Goal: Task Accomplishment & Management: Complete application form

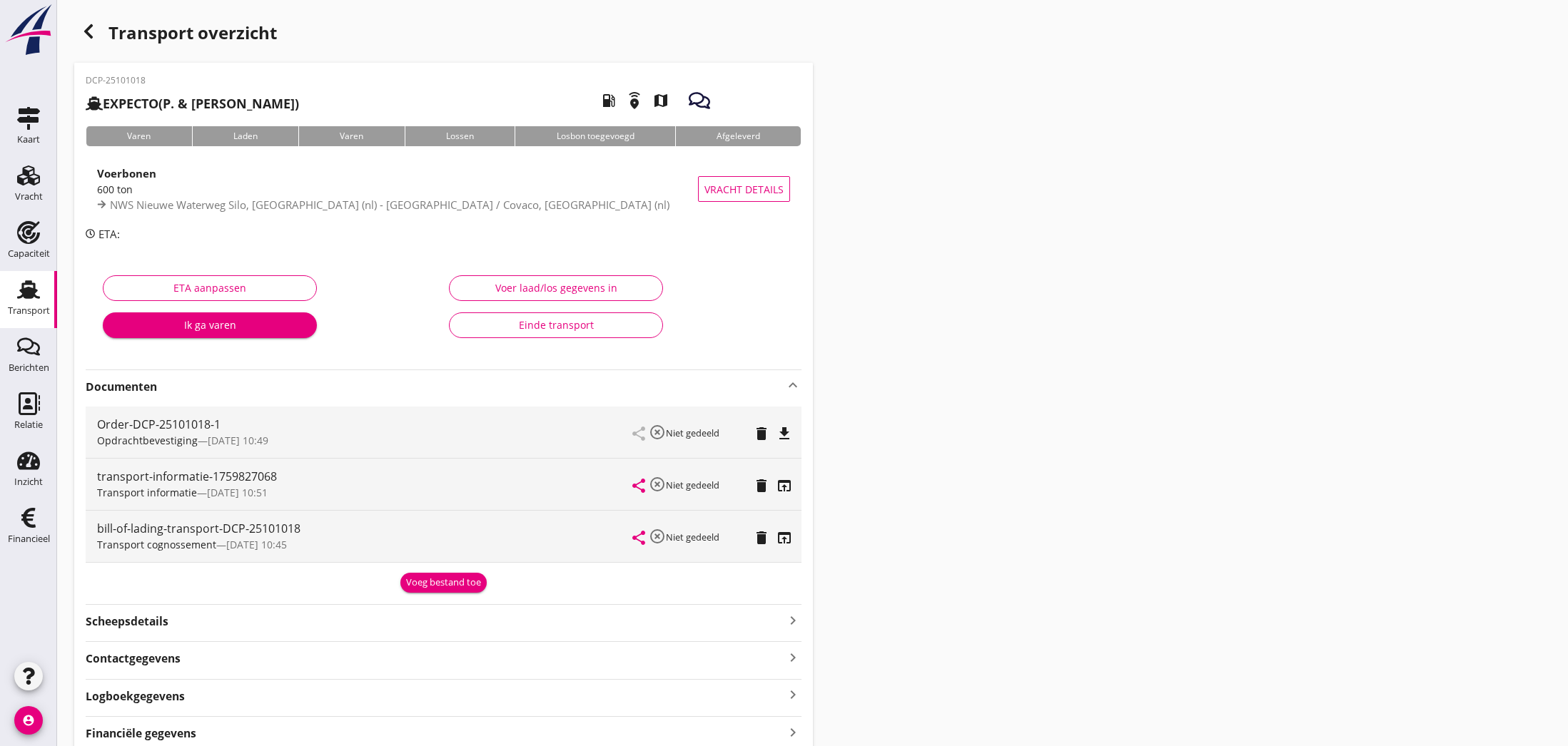
click at [90, 36] on use "button" at bounding box center [88, 32] width 9 height 14
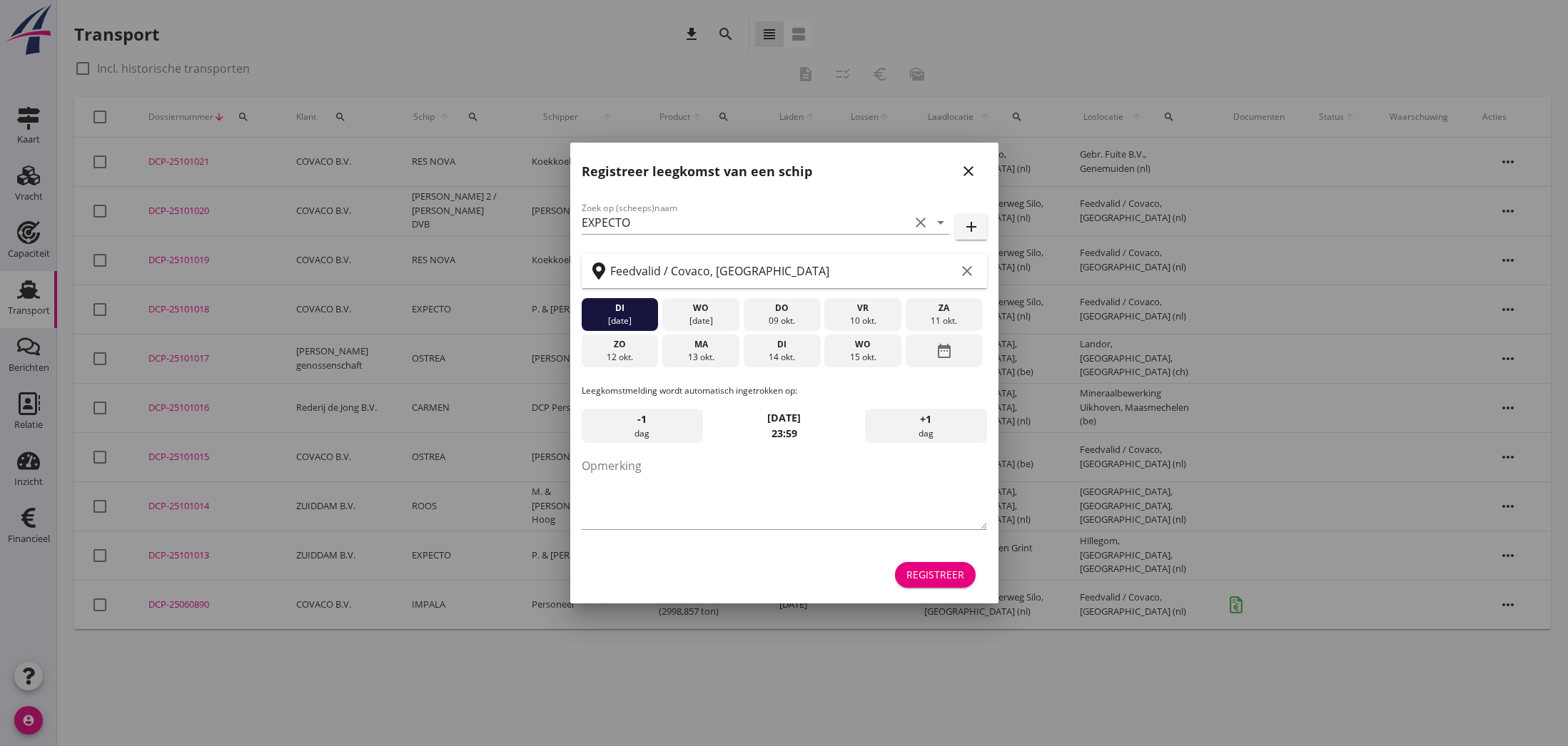
click at [967, 169] on icon "close" at bounding box center [968, 171] width 17 height 17
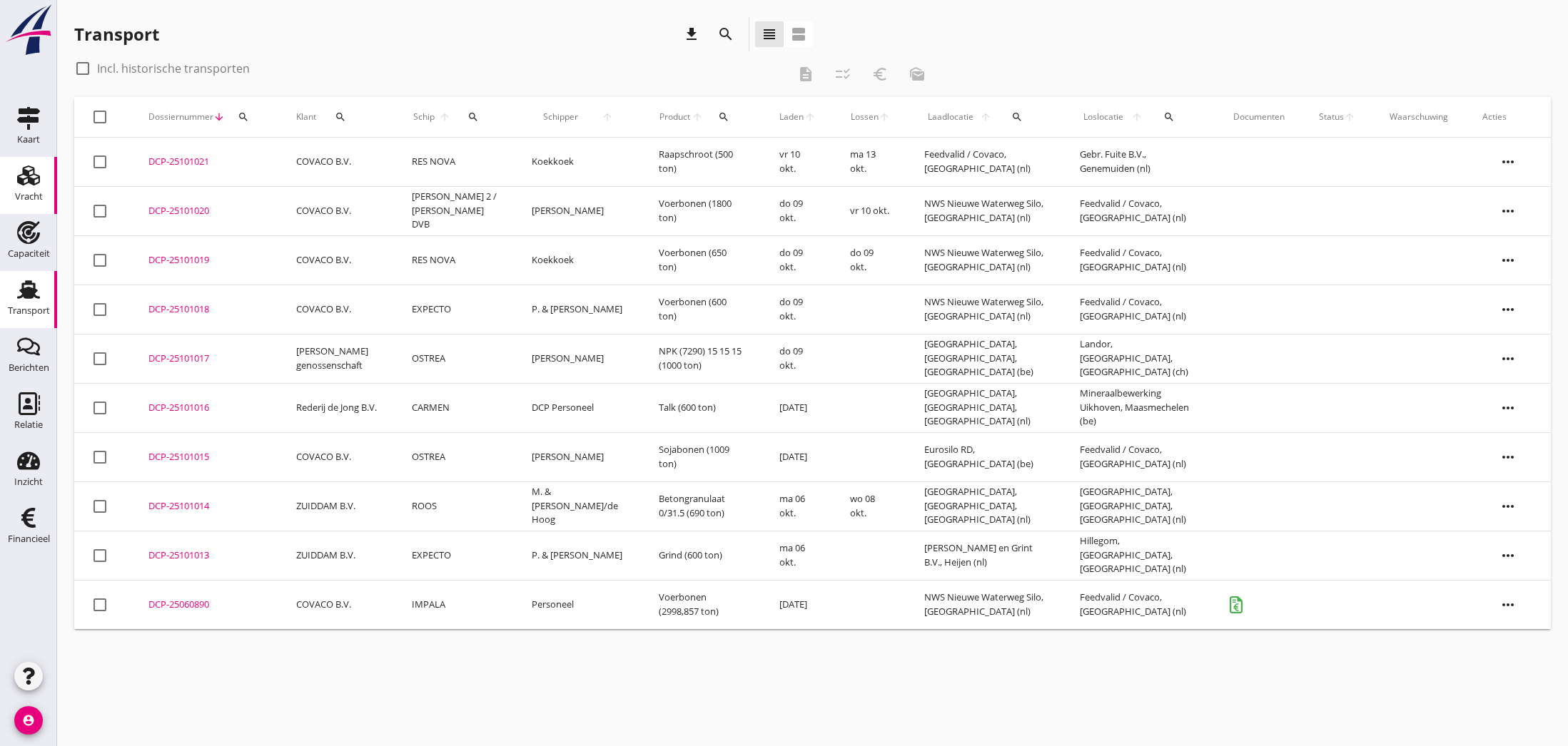
click at [31, 173] on icon "Vracht" at bounding box center [29, 175] width 23 height 23
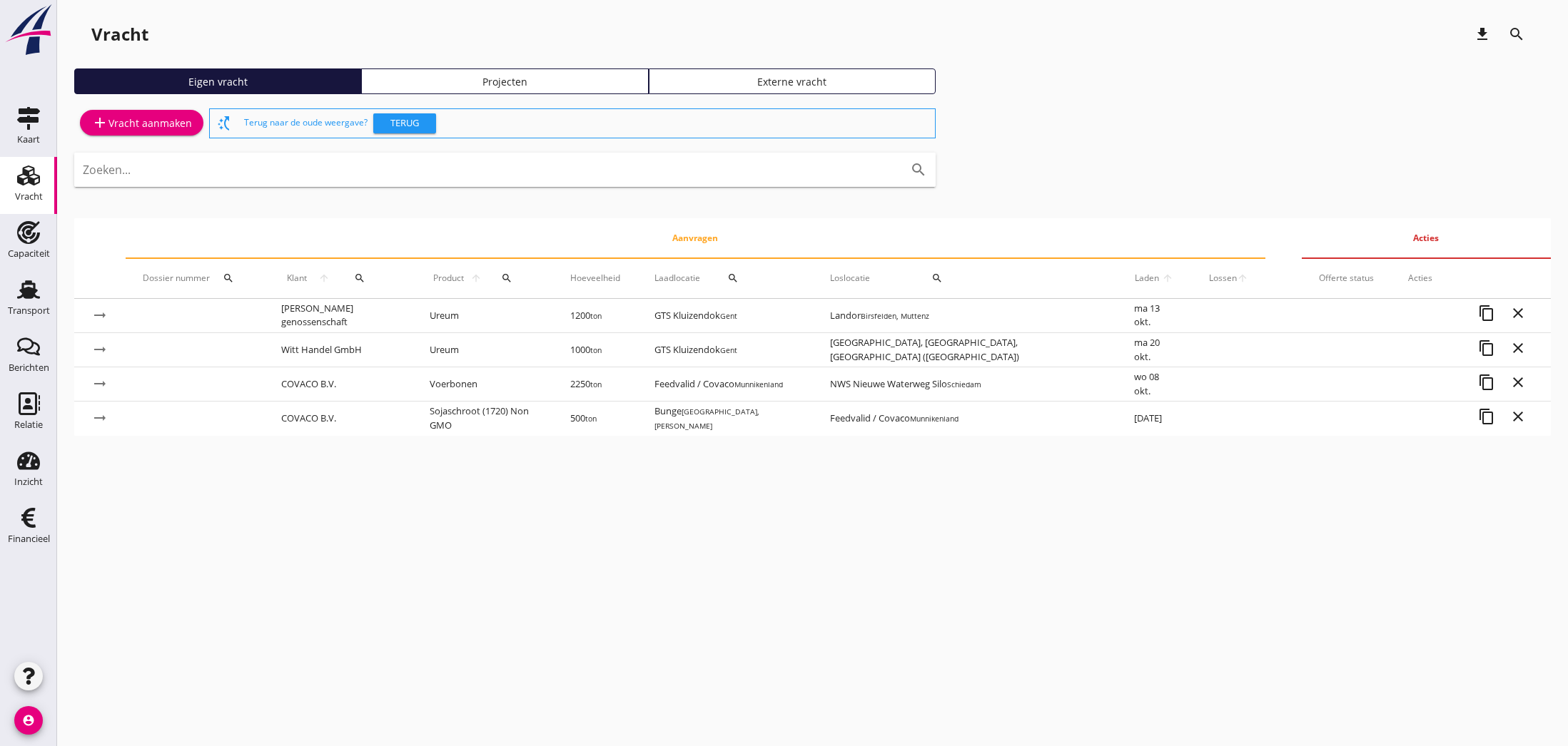
click at [133, 124] on div "add Vracht aanmaken" at bounding box center [141, 123] width 101 height 17
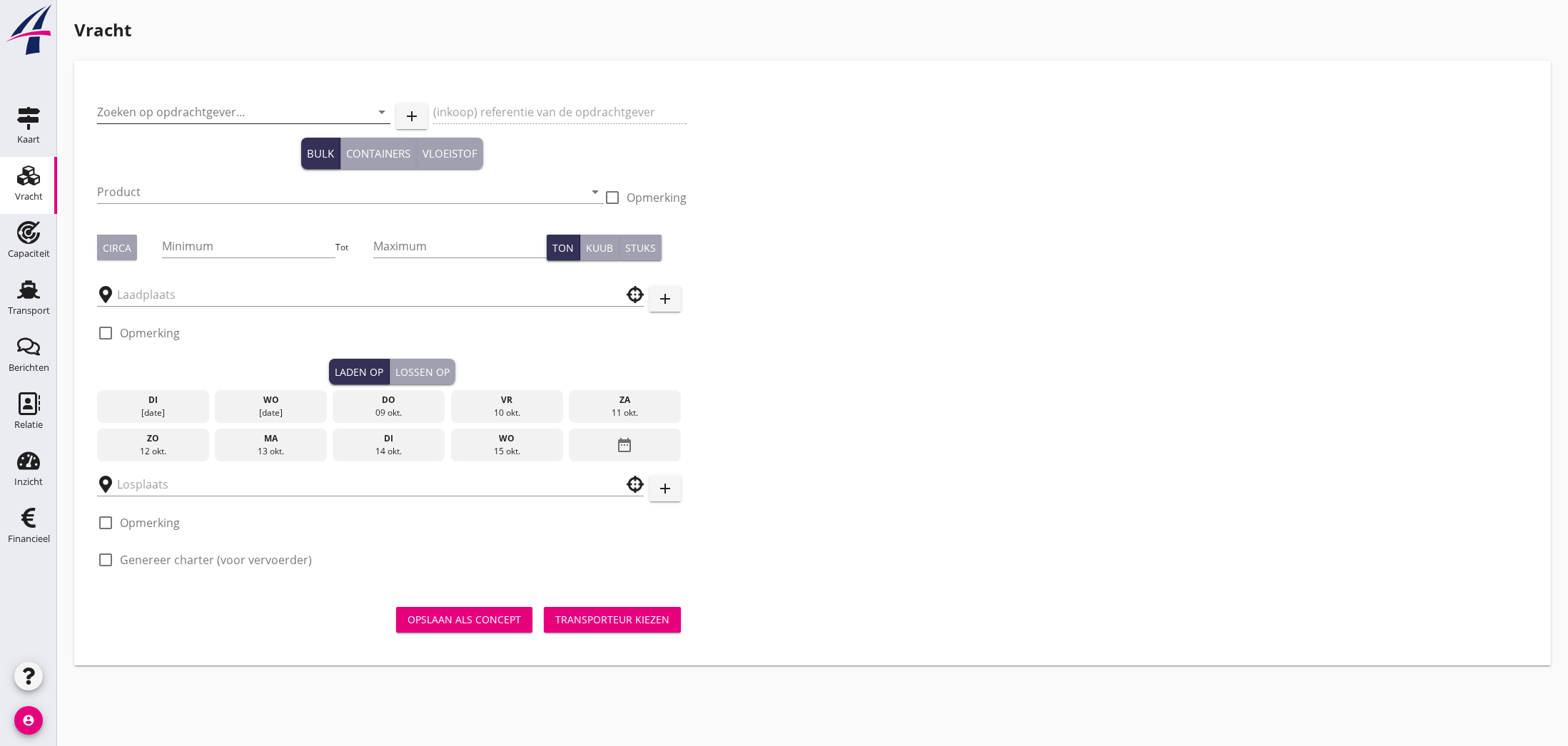
click at [135, 113] on input "Zoeken op opdrachtgever..." at bounding box center [223, 112] width 254 height 23
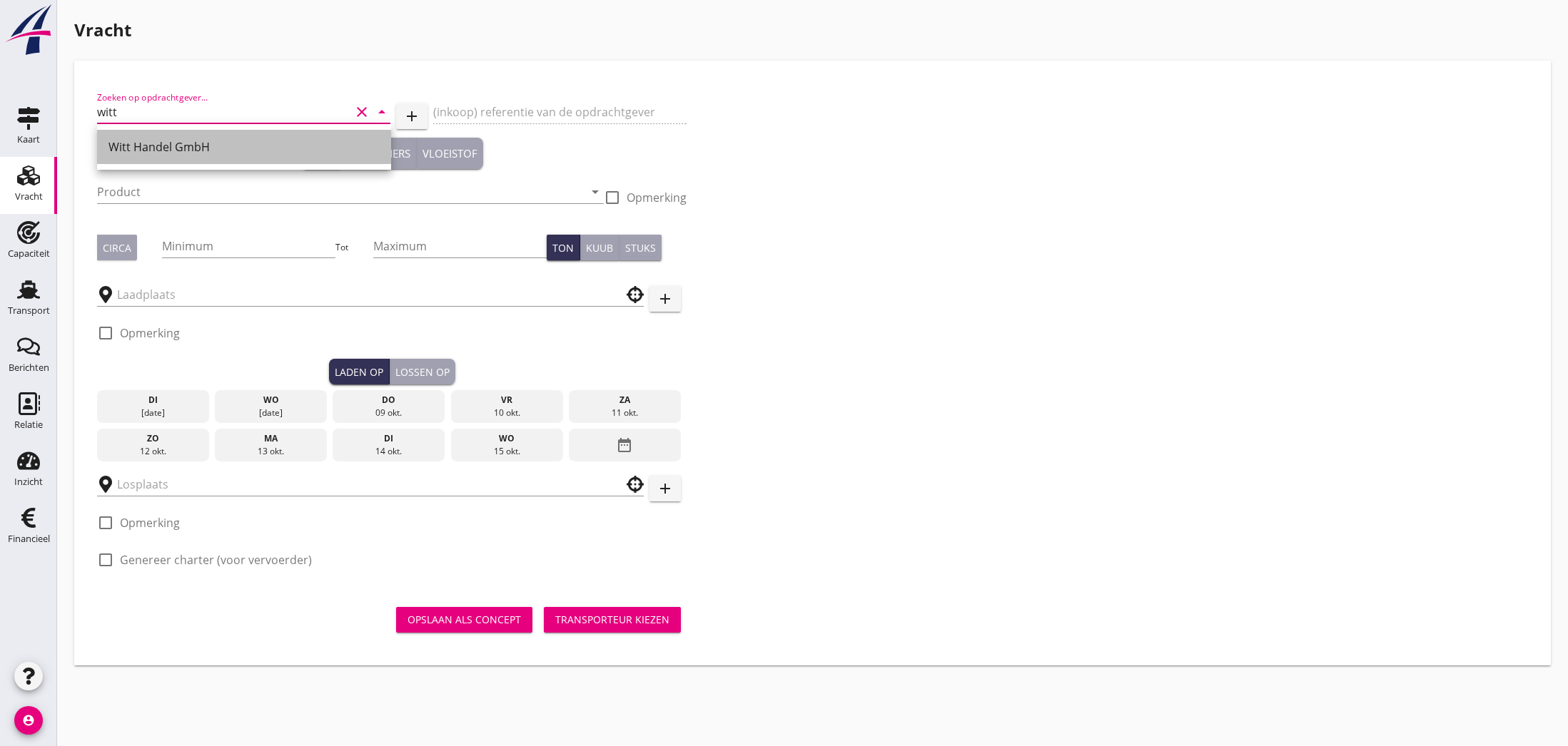
click at [145, 152] on div "Witt Handel GmbH" at bounding box center [244, 147] width 271 height 17
type input "Witt Handel GmbH"
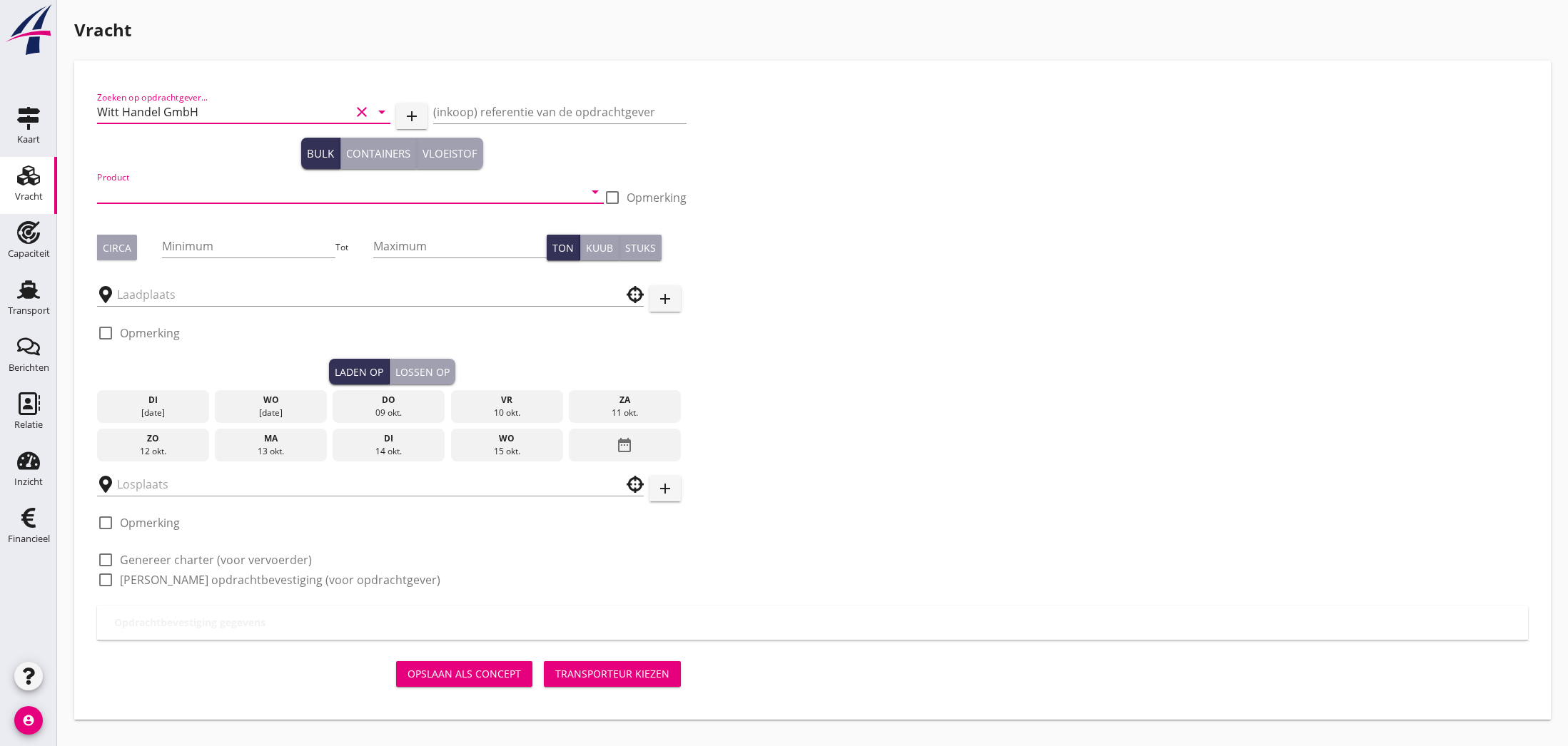
click at [147, 195] on input "Product" at bounding box center [340, 192] width 486 height 23
type input "ureum"
click at [110, 257] on button "Circa" at bounding box center [116, 247] width 40 height 25
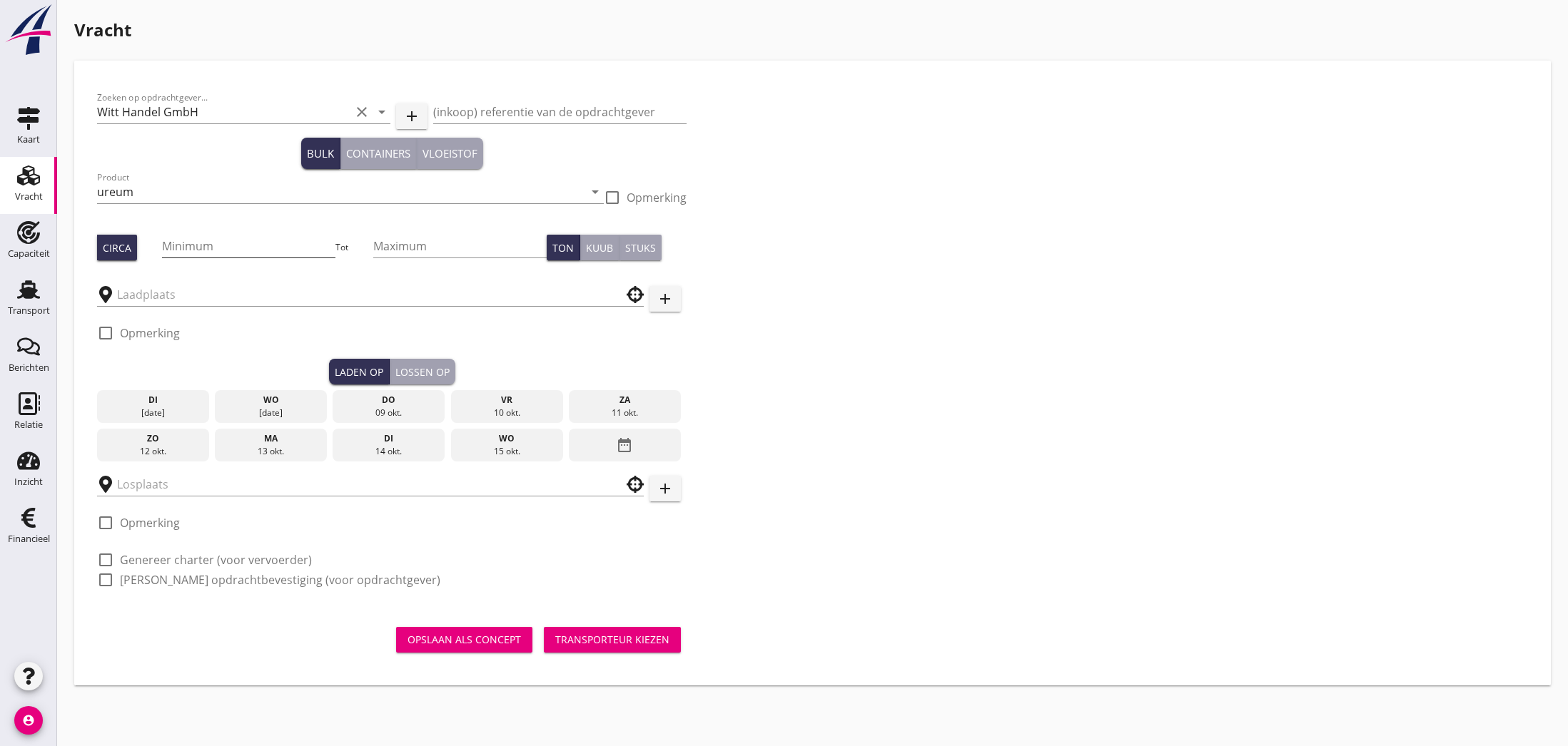
click at [235, 251] on input "Minimum" at bounding box center [248, 245] width 174 height 23
type input "950"
click at [399, 248] on input "Maximum" at bounding box center [460, 245] width 174 height 23
type input "1000"
click at [278, 295] on input "text" at bounding box center [361, 295] width 486 height 23
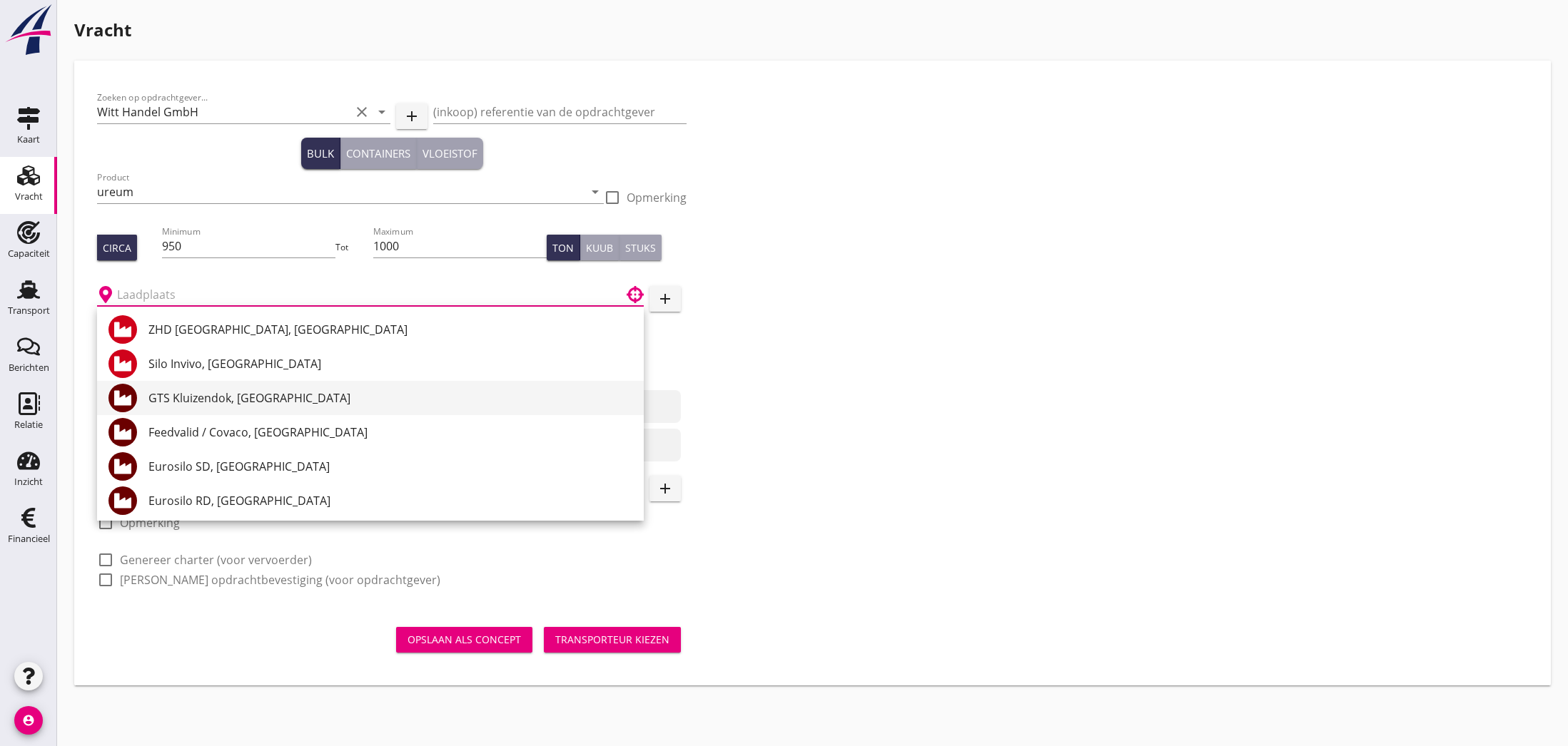
click at [229, 399] on div "GTS Kluizendok, [GEOGRAPHIC_DATA]" at bounding box center [390, 398] width 484 height 17
type input "GTS Kluizendok, [GEOGRAPHIC_DATA]"
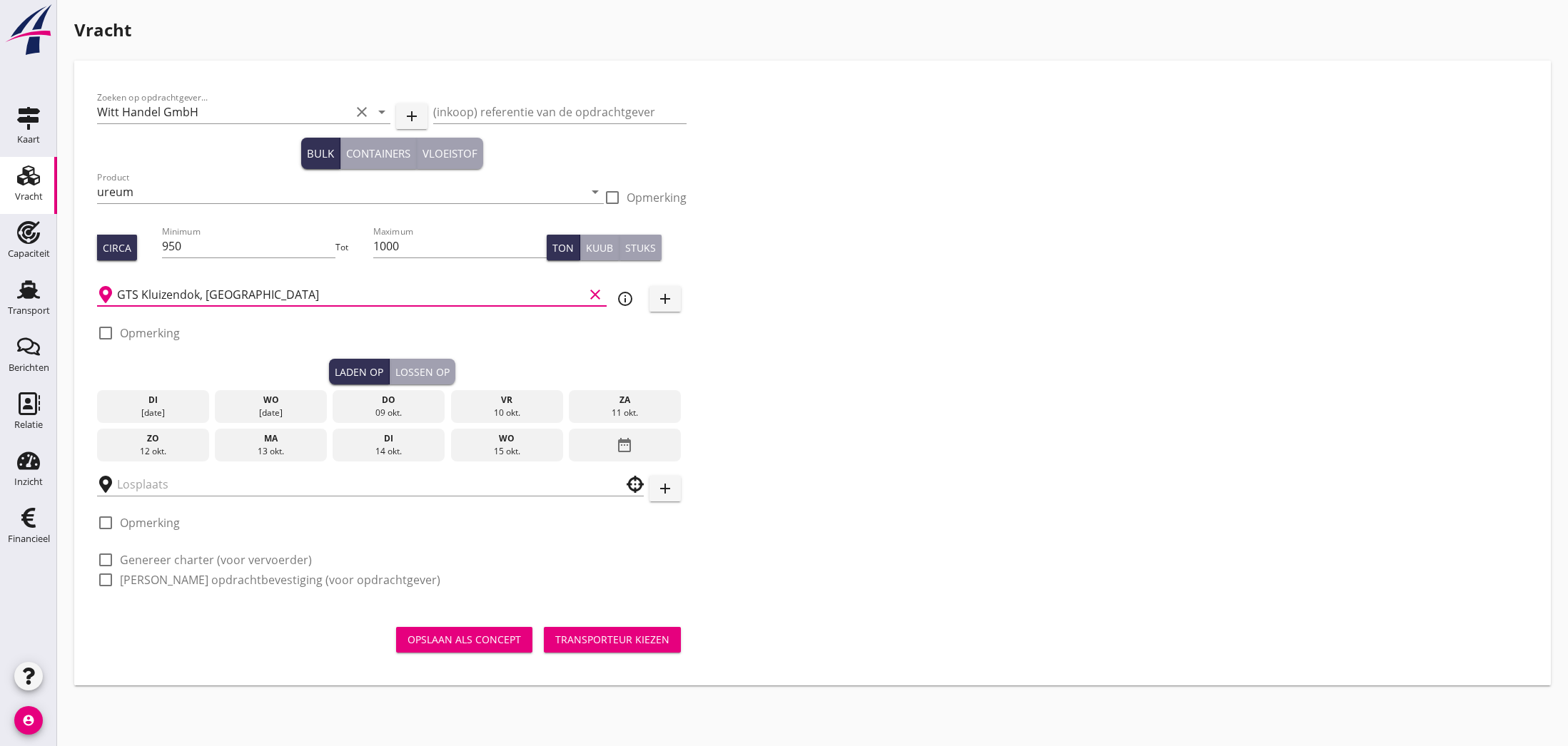
click at [632, 448] on icon "date_range" at bounding box center [624, 445] width 17 height 25
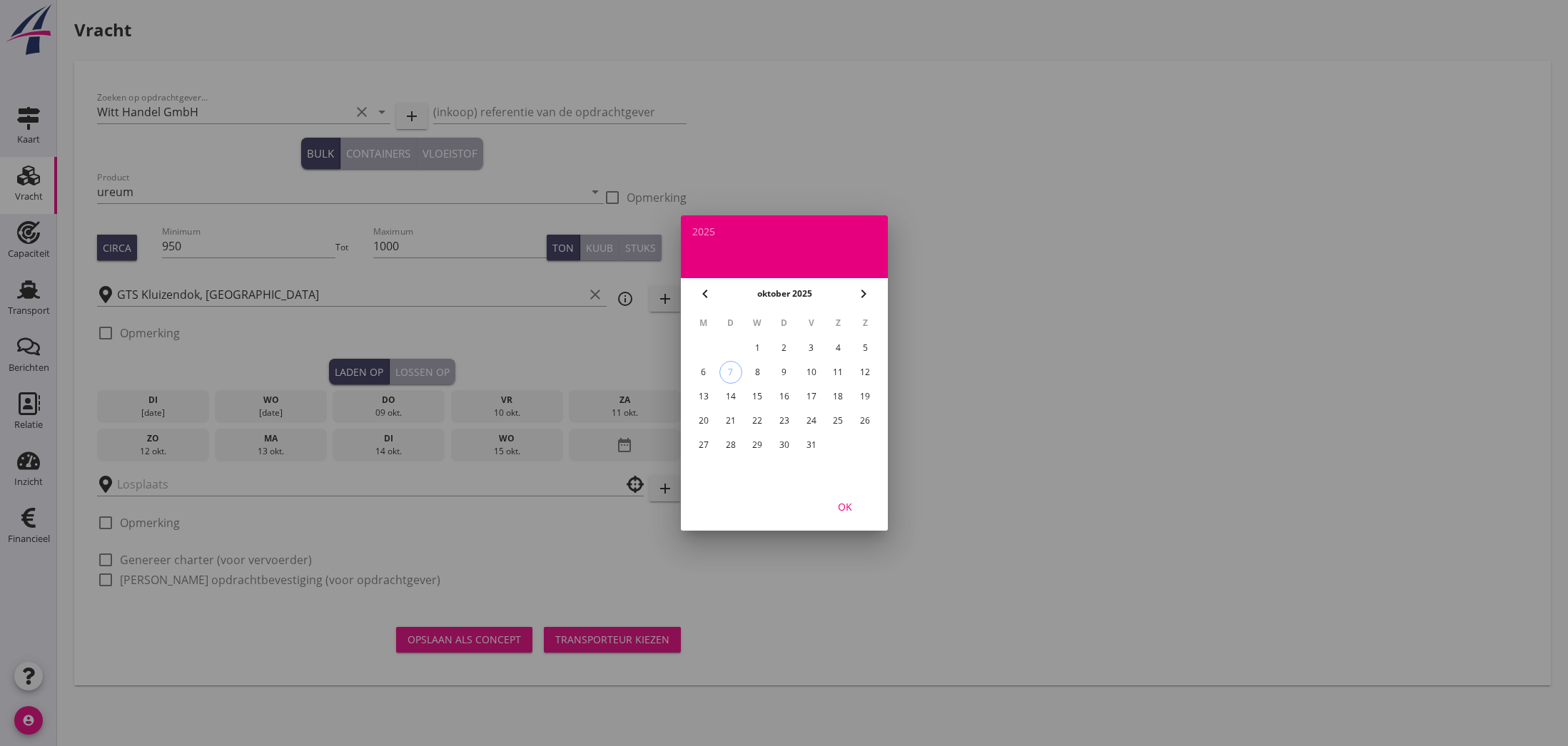
click at [756, 424] on div "22" at bounding box center [757, 421] width 23 height 23
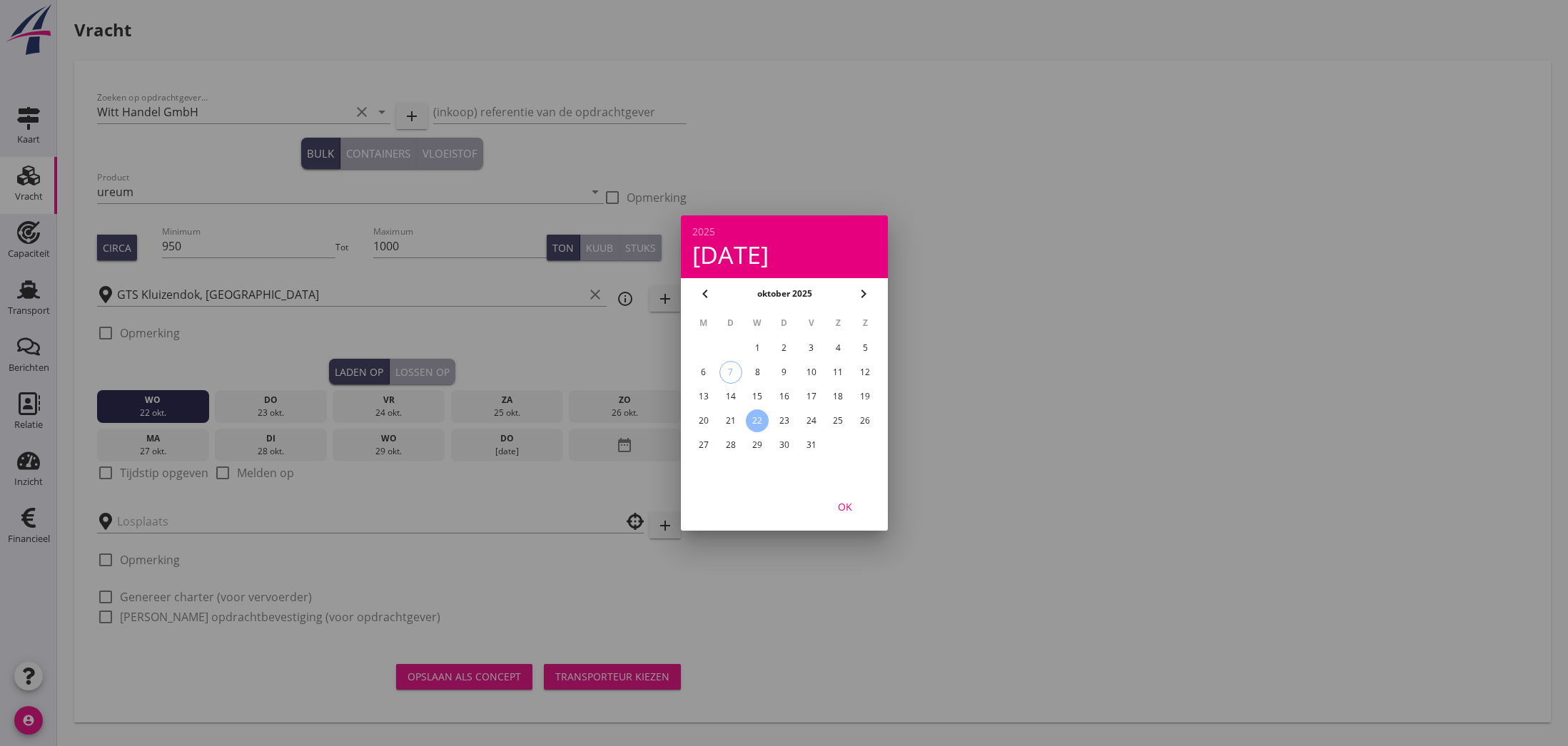
click at [132, 331] on div at bounding box center [784, 373] width 1568 height 746
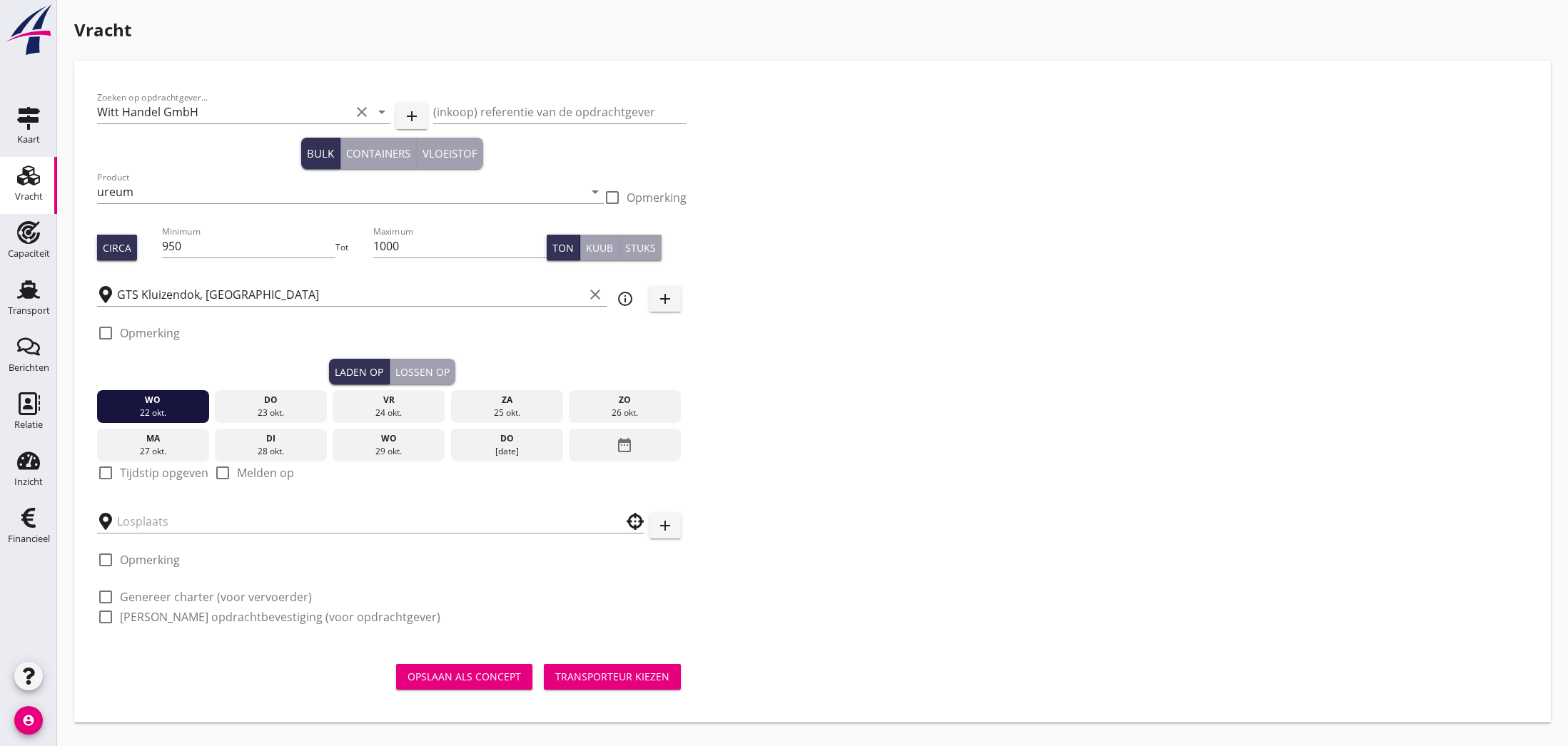
click at [133, 335] on label "Opmerking" at bounding box center [150, 333] width 60 height 14
checkbox input "true"
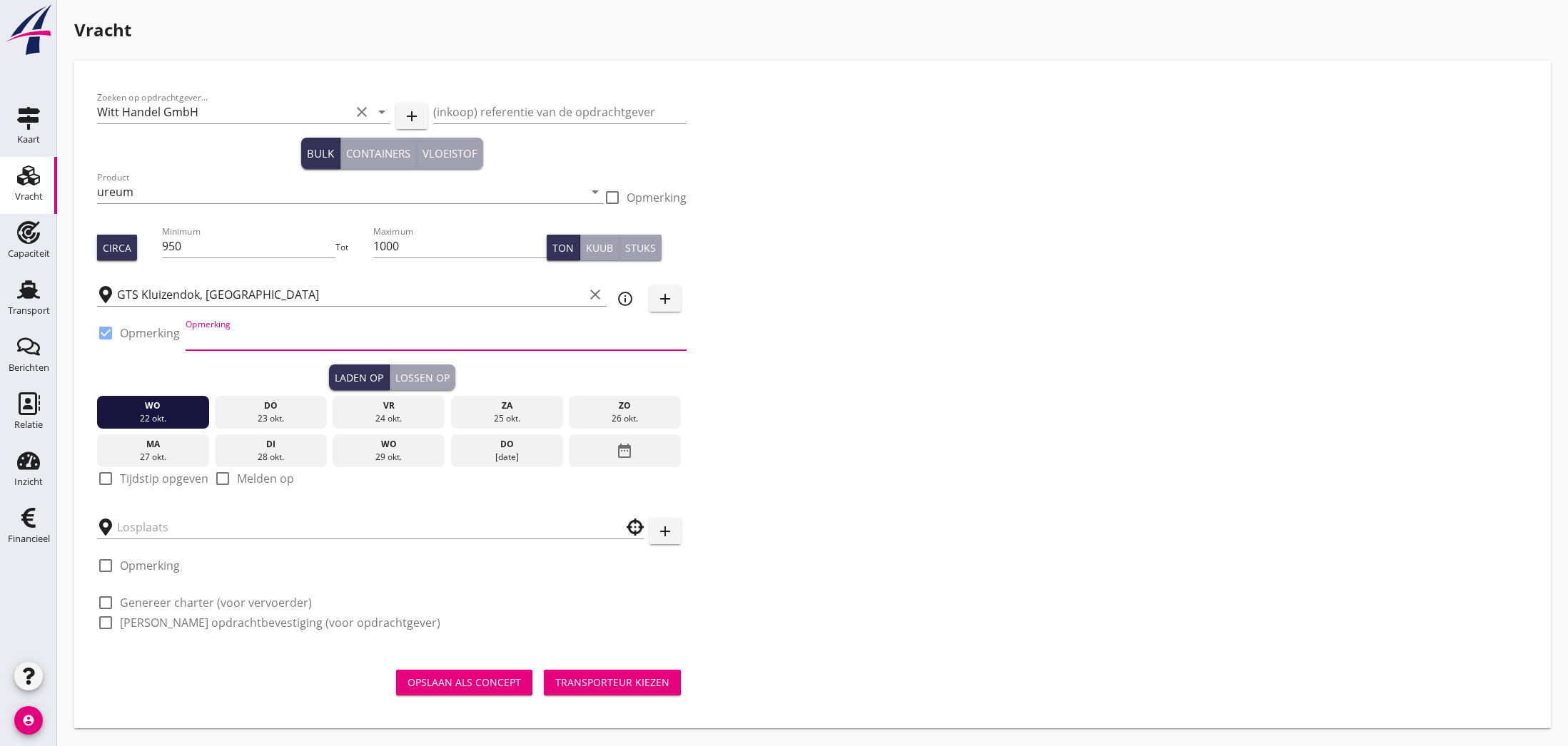
click at [208, 340] on input "Opmerking" at bounding box center [436, 338] width 501 height 23
type input "Afhankelijk van waterstand"
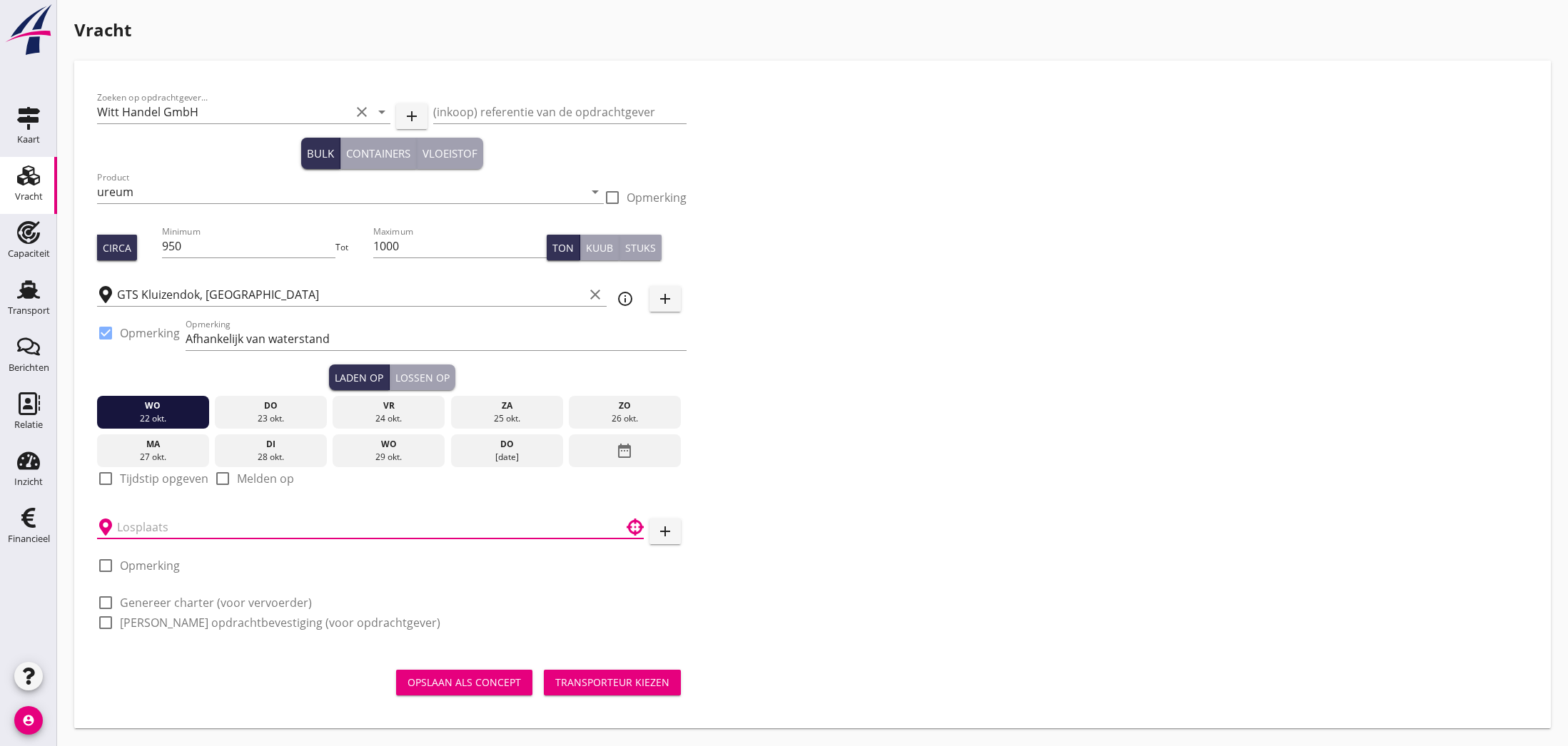
click at [206, 529] on input "text" at bounding box center [361, 527] width 486 height 23
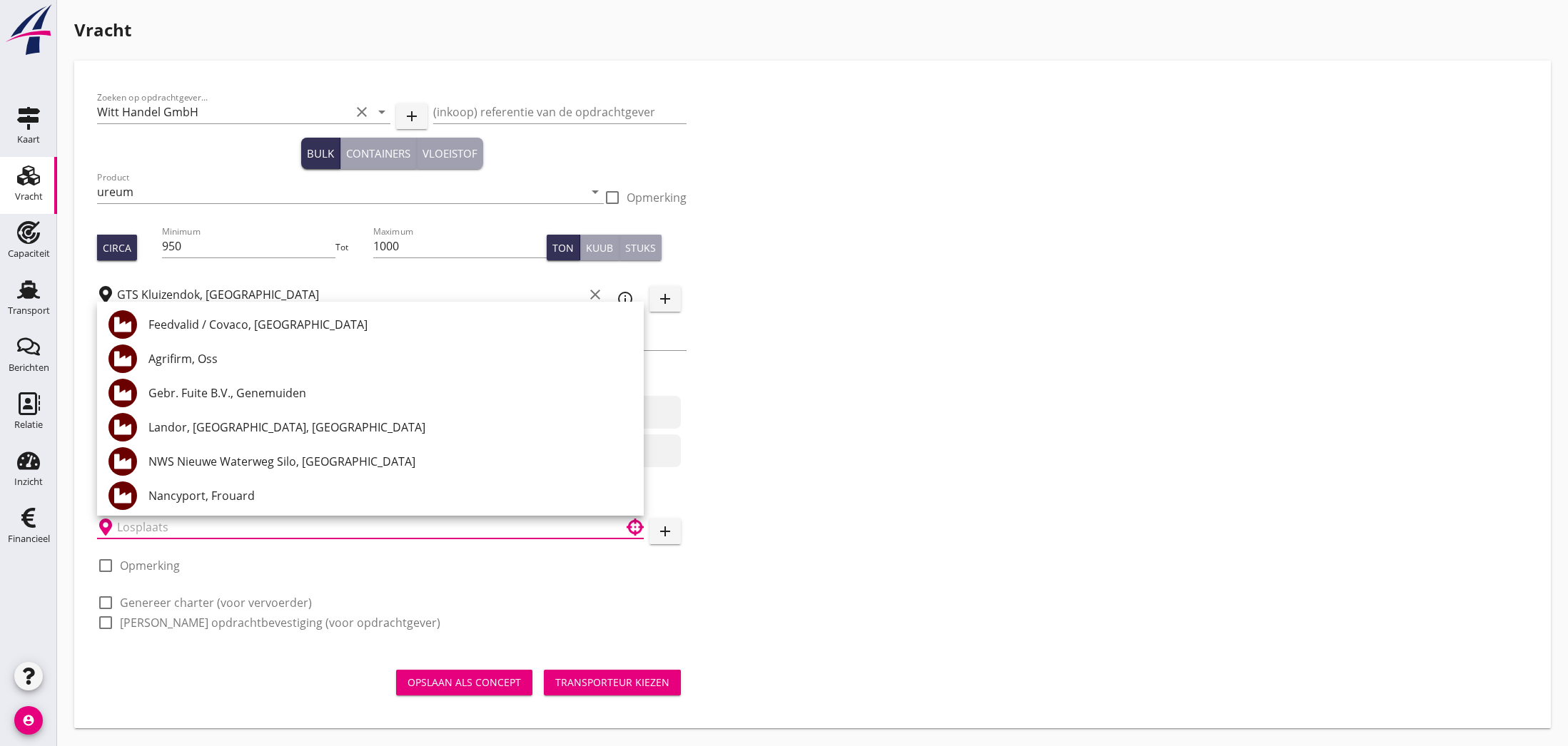
type input "J"
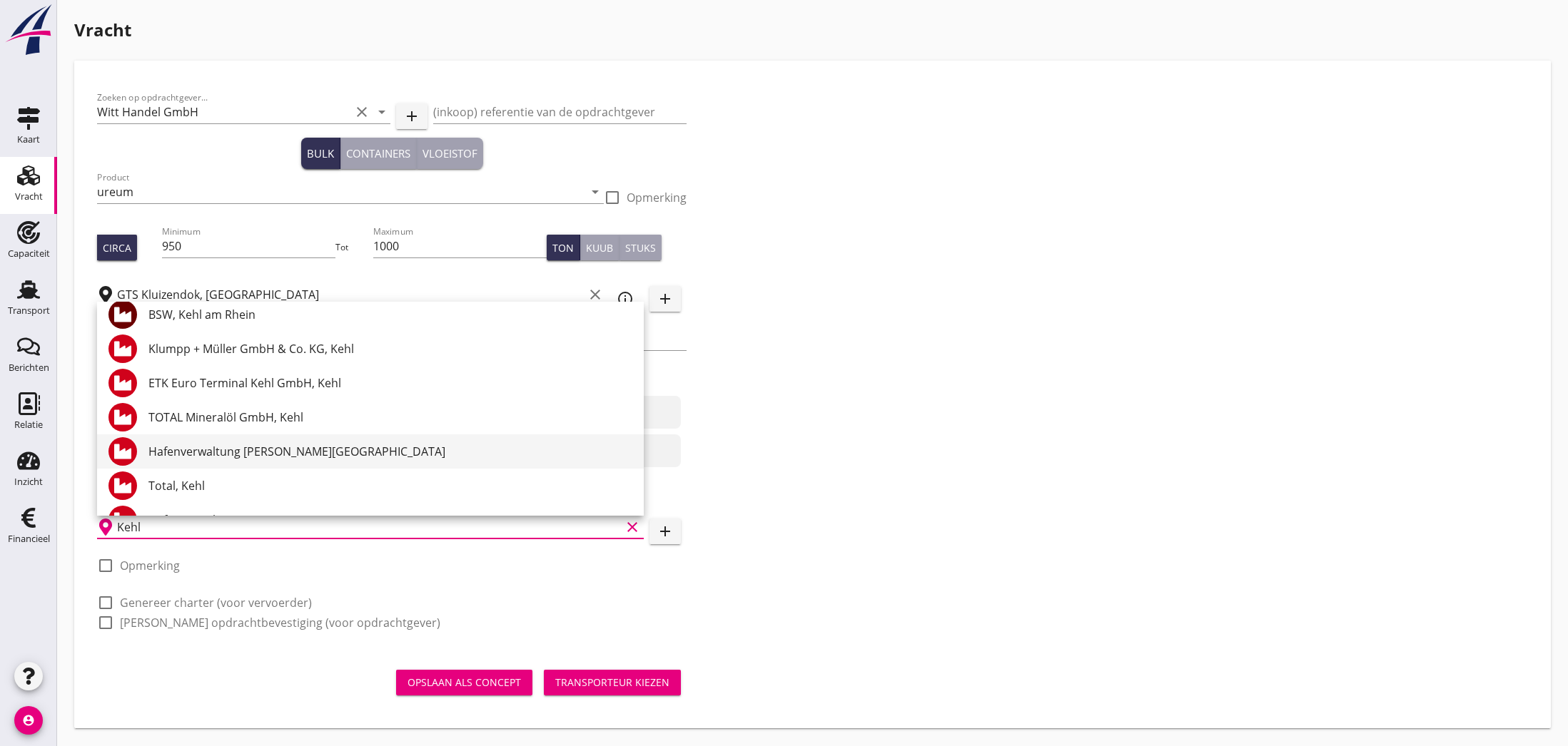
scroll to position [118, 0]
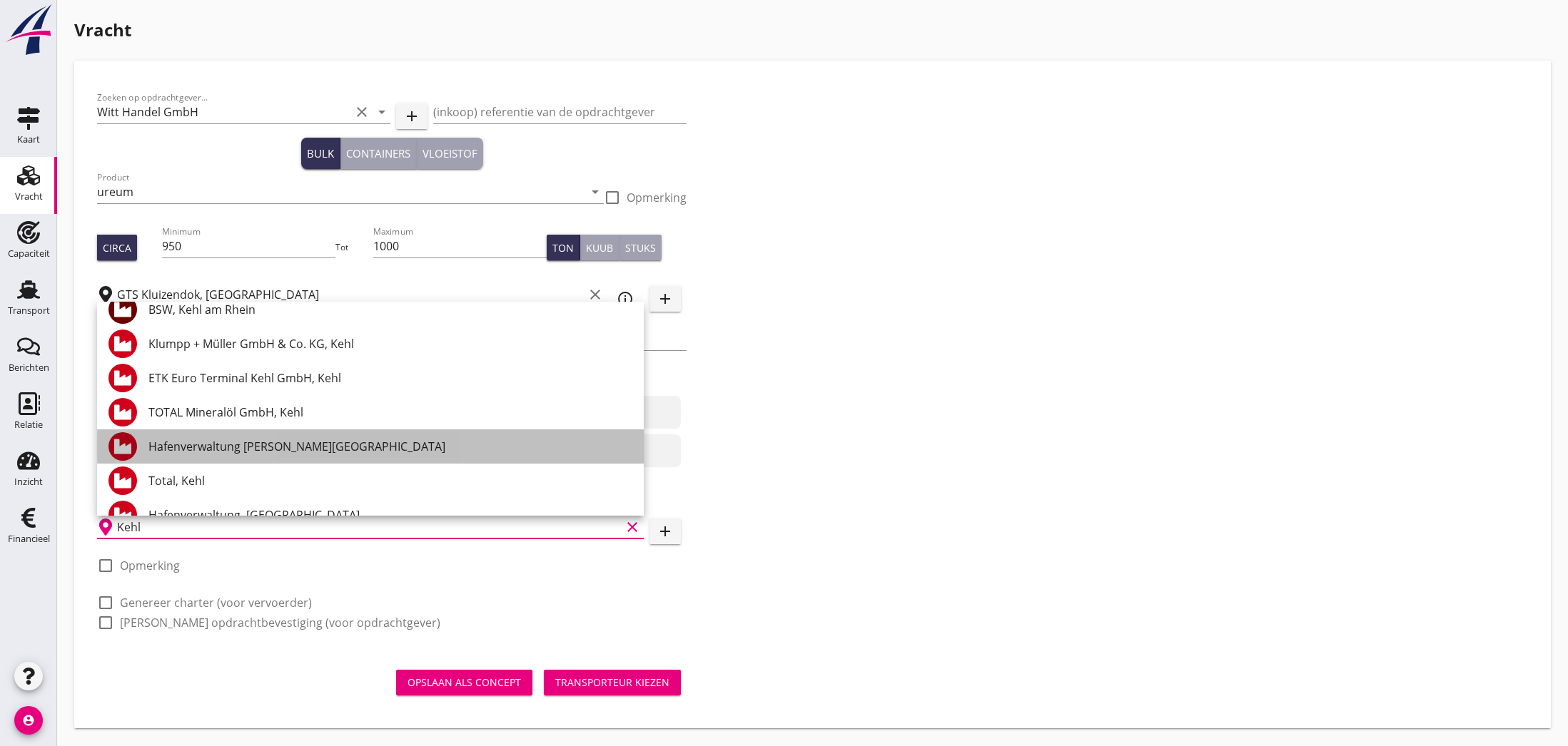
click at [339, 451] on div "Hafenverwaltung [PERSON_NAME][GEOGRAPHIC_DATA]" at bounding box center [390, 447] width 484 height 17
type input "Hafenverwaltung [PERSON_NAME][GEOGRAPHIC_DATA]"
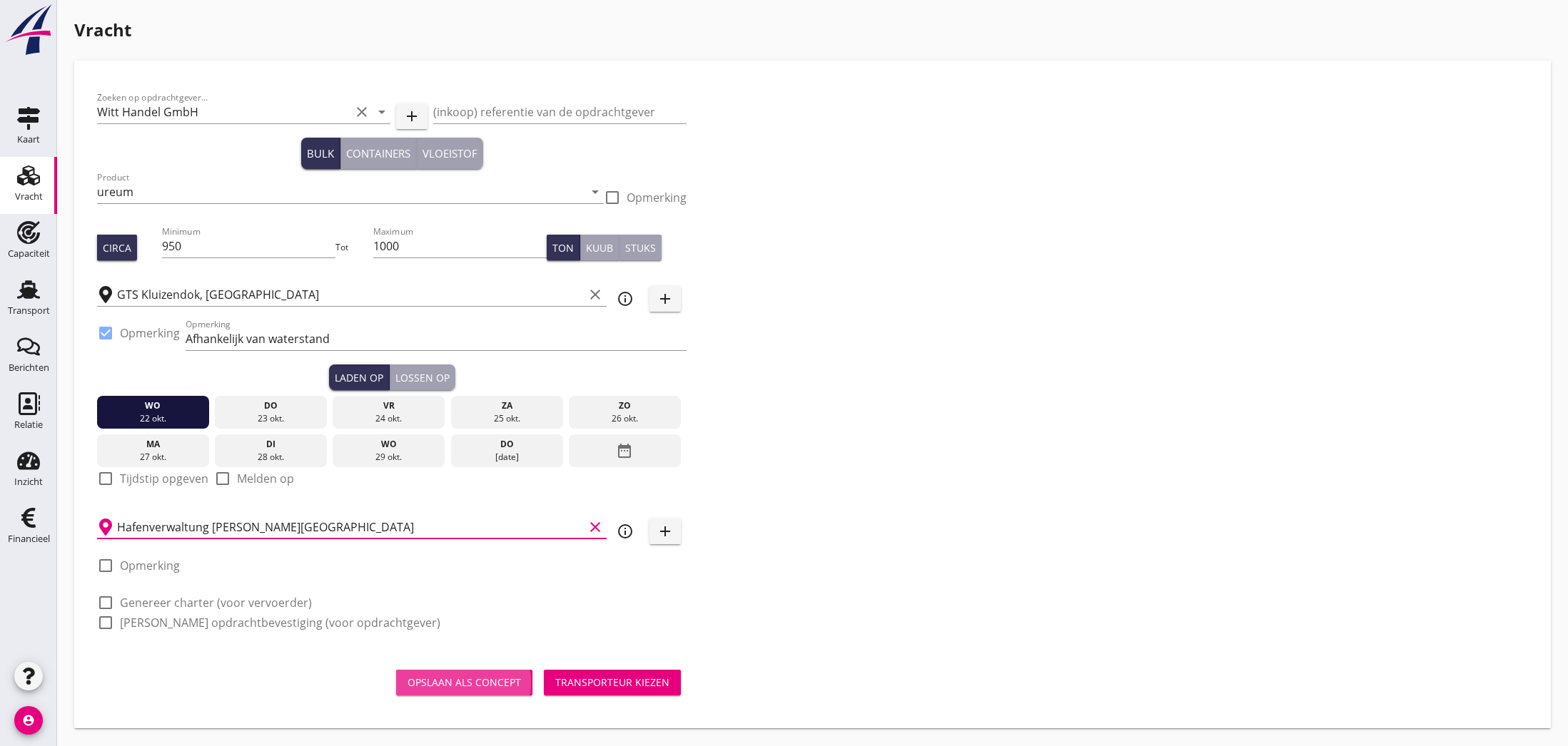
click at [455, 683] on div "Opslaan als concept" at bounding box center [464, 682] width 113 height 15
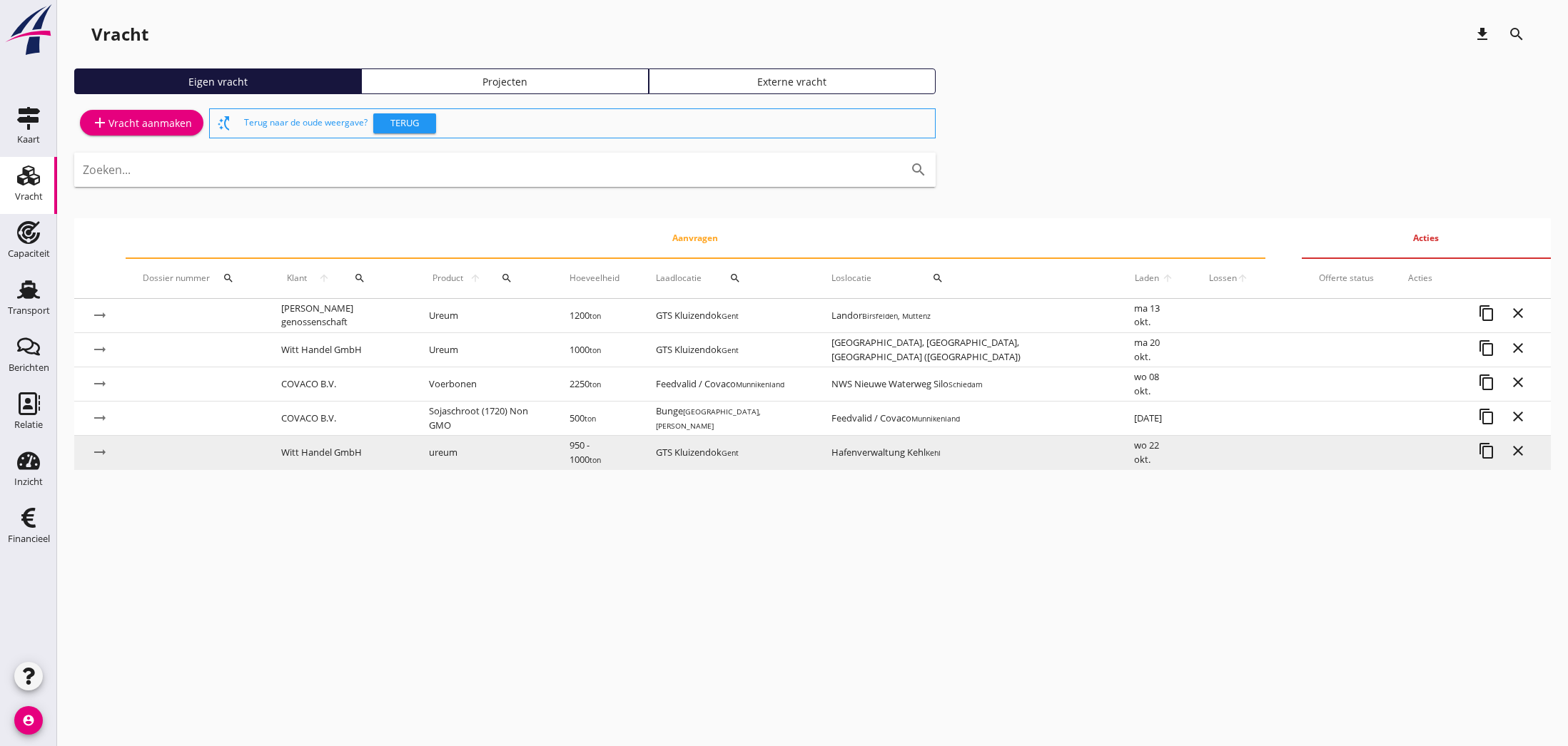
click at [364, 453] on td "Witt Handel GmbH" at bounding box center [338, 452] width 147 height 34
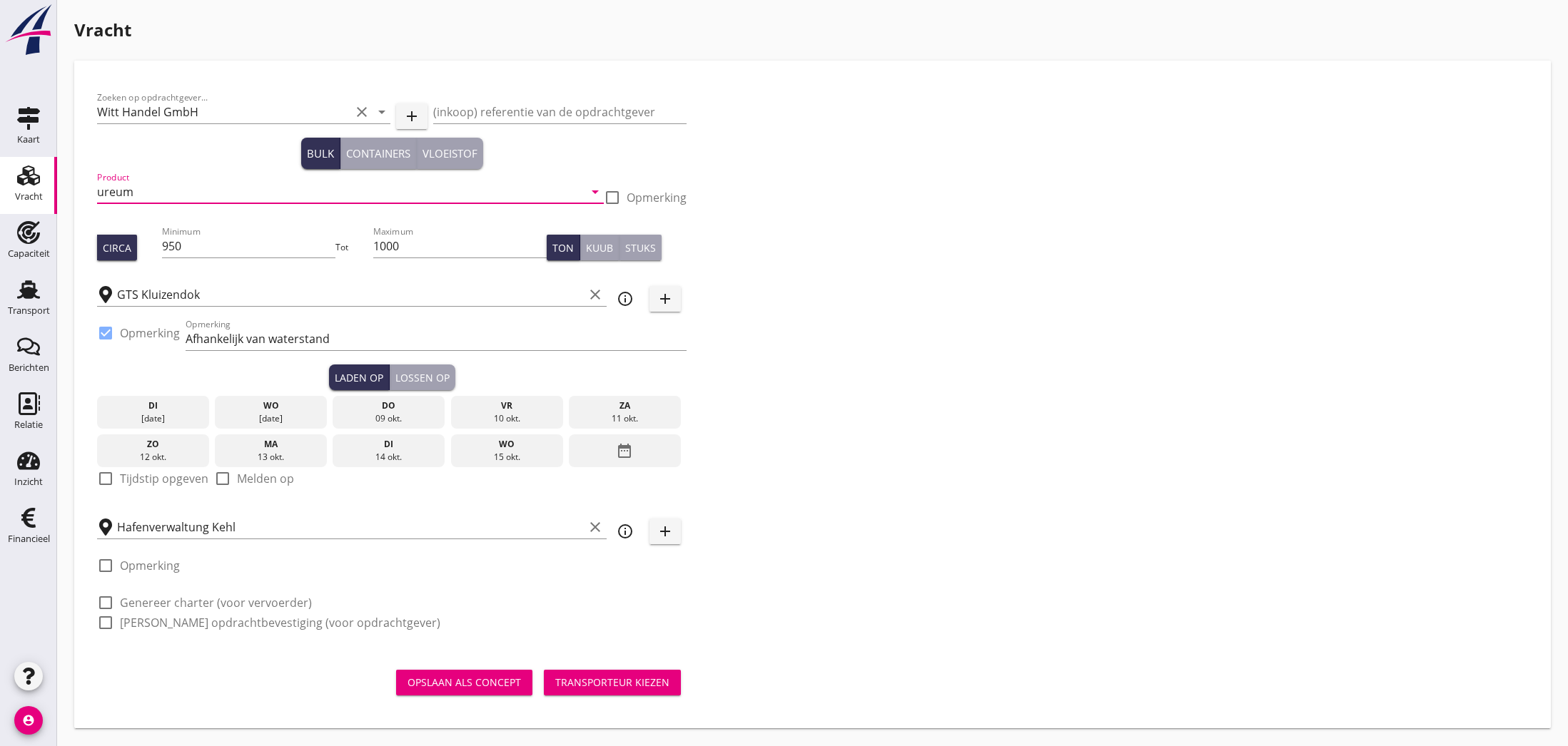
drag, startPoint x: 105, startPoint y: 193, endPoint x: 134, endPoint y: 200, distance: 29.8
click at [105, 193] on input "ureum" at bounding box center [340, 192] width 486 height 23
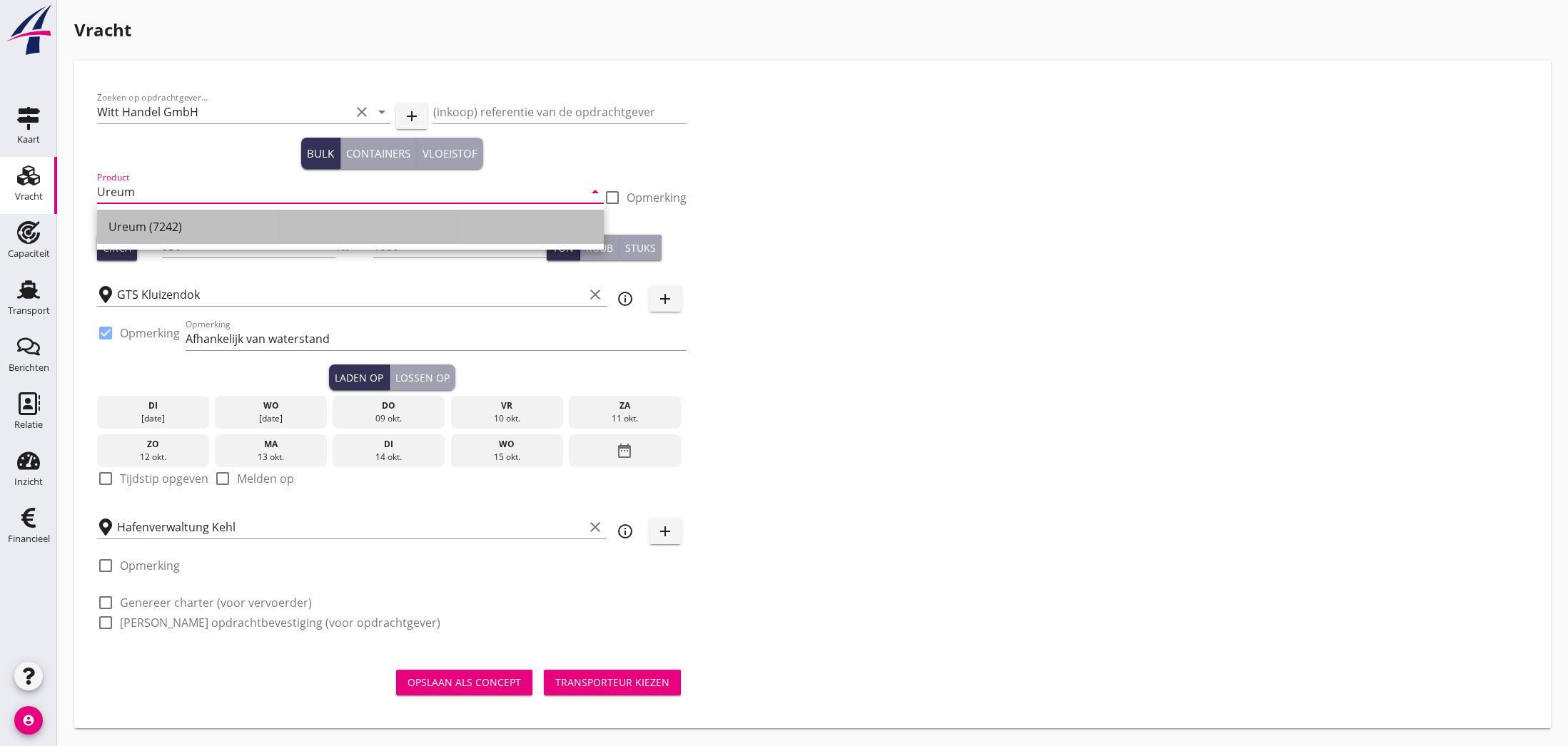
click at [148, 232] on div "Ureum (7242)" at bounding box center [350, 227] width 484 height 17
type input "Ureum (7242)"
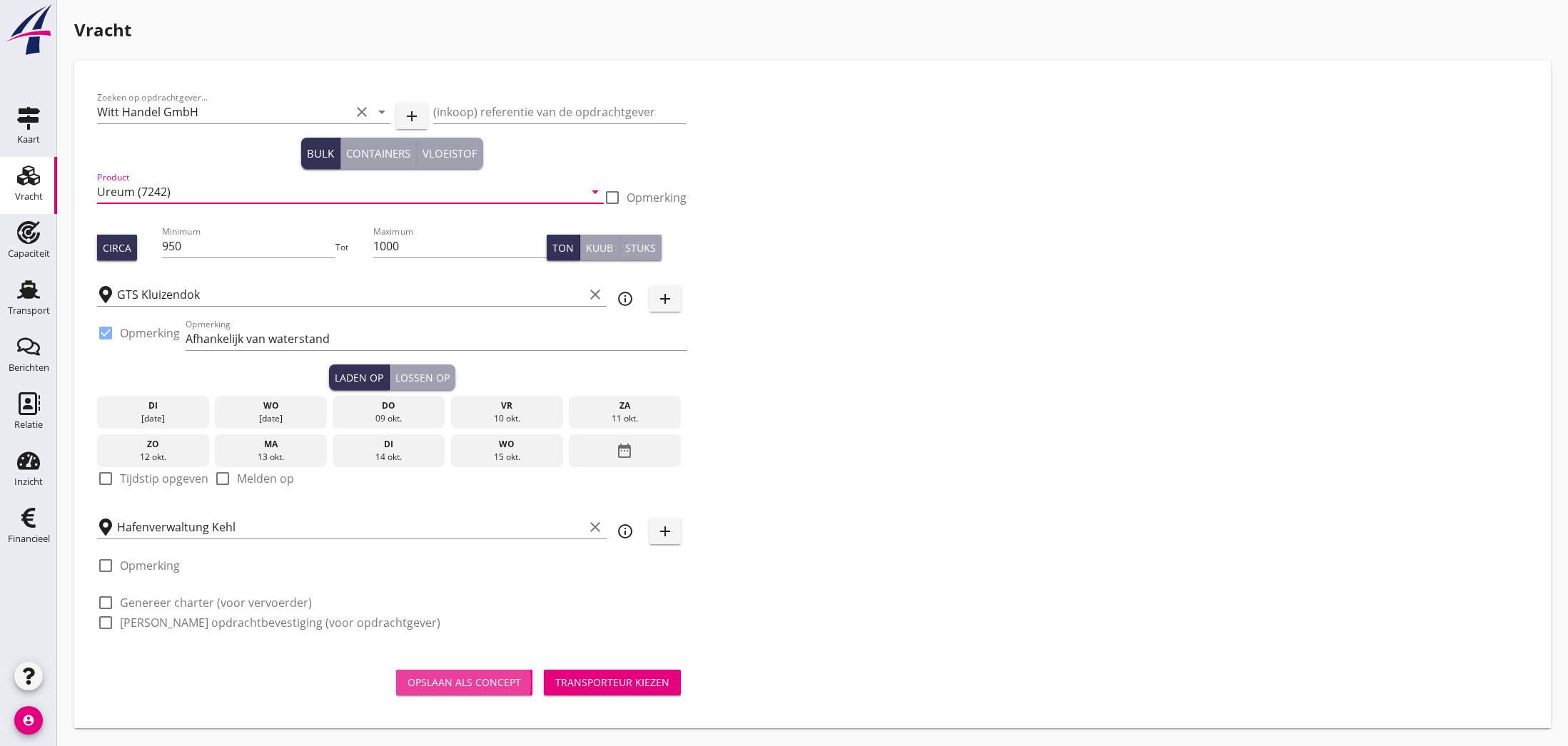
click at [496, 681] on div "Opslaan als concept" at bounding box center [464, 682] width 113 height 15
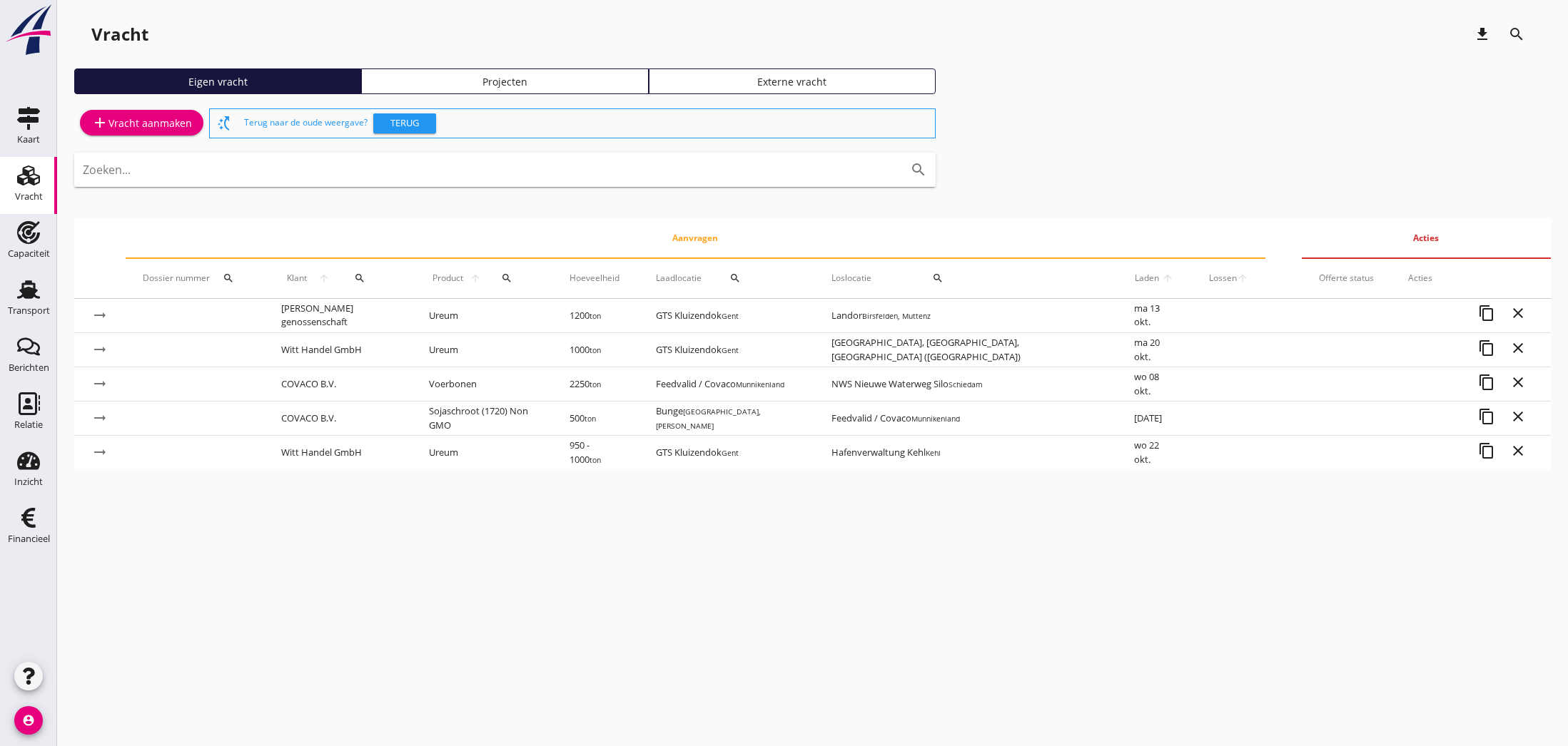
click at [815, 322] on td "GTS Kluizendok Gent" at bounding box center [727, 315] width 176 height 34
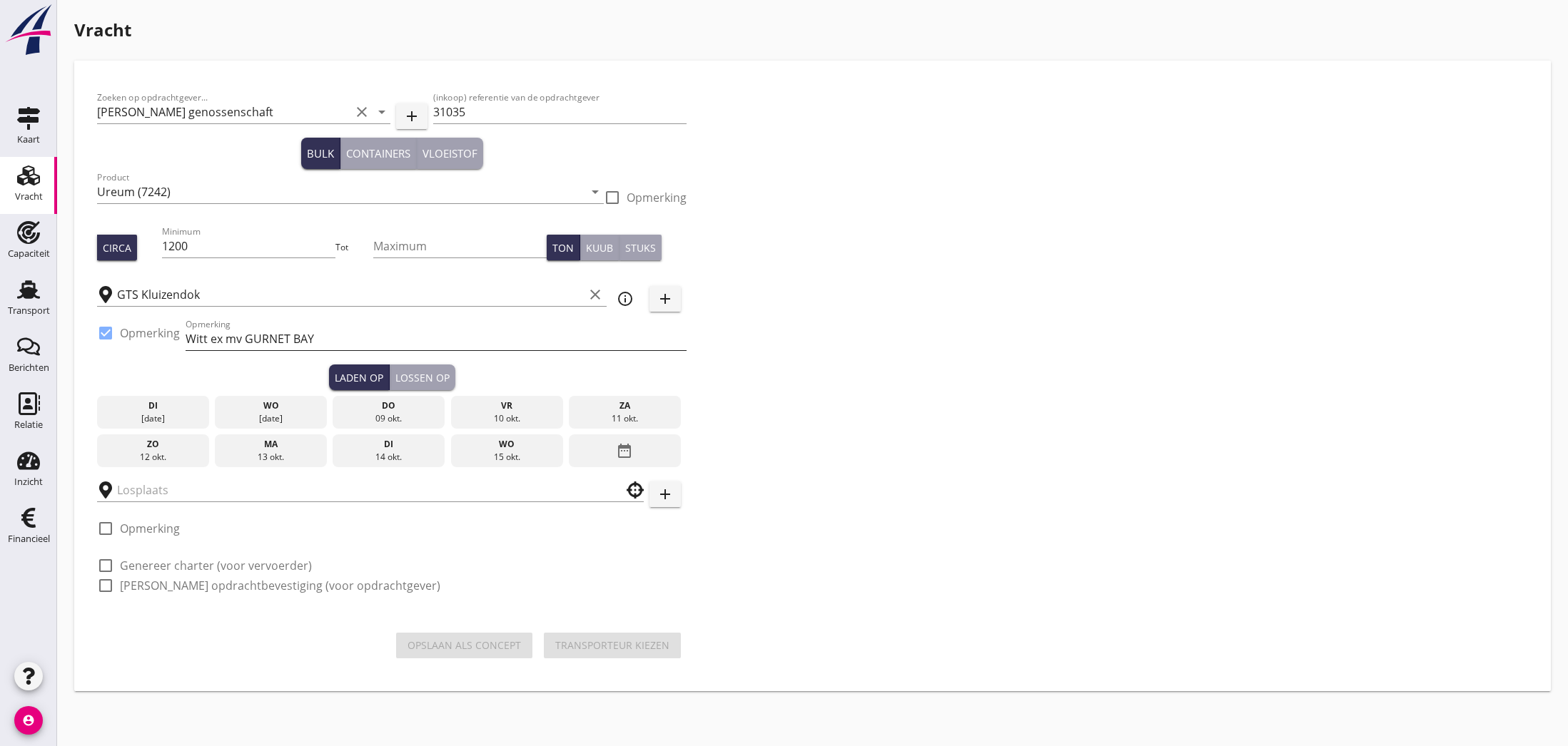
type input "Landor"
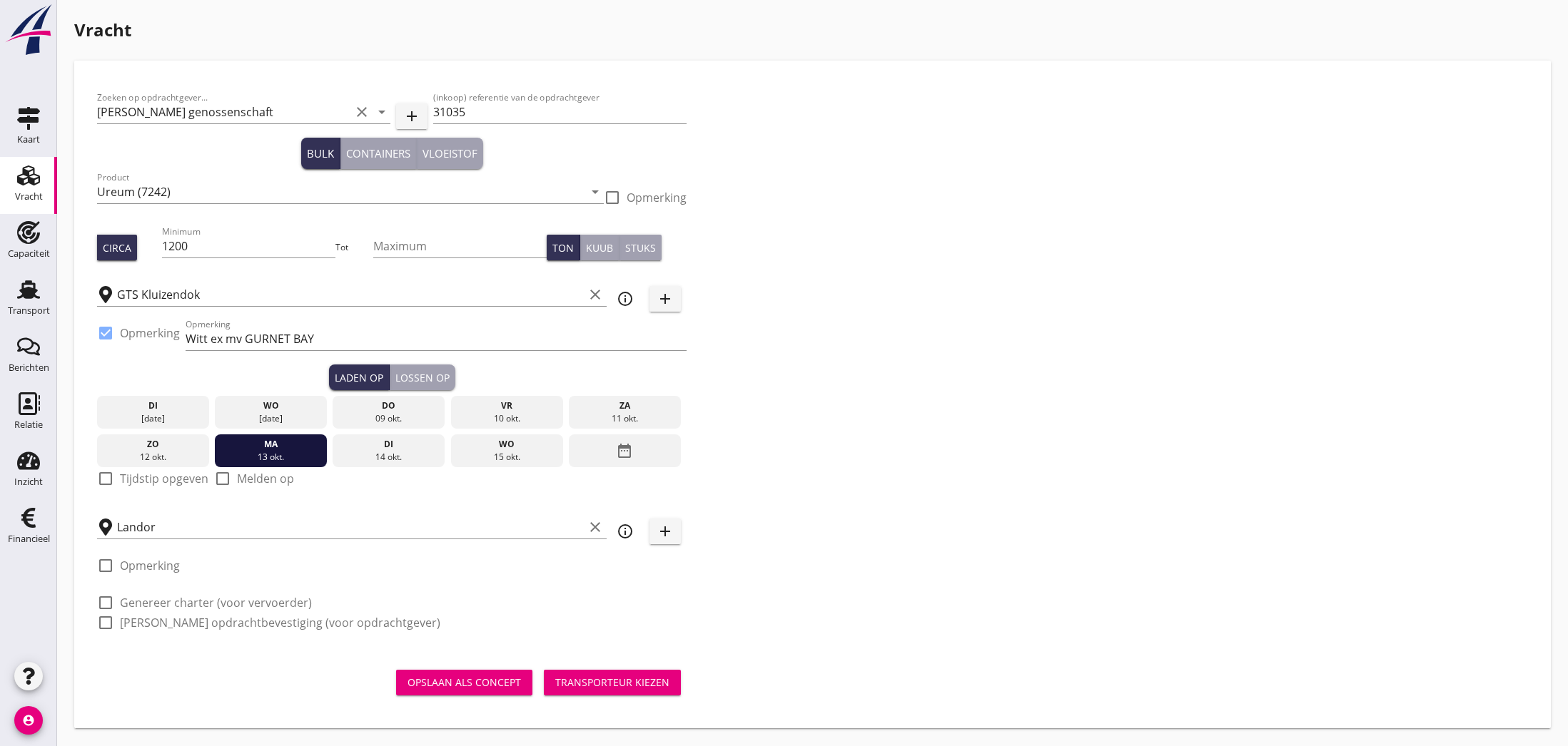
click at [506, 455] on div "15 okt." at bounding box center [506, 457] width 105 height 13
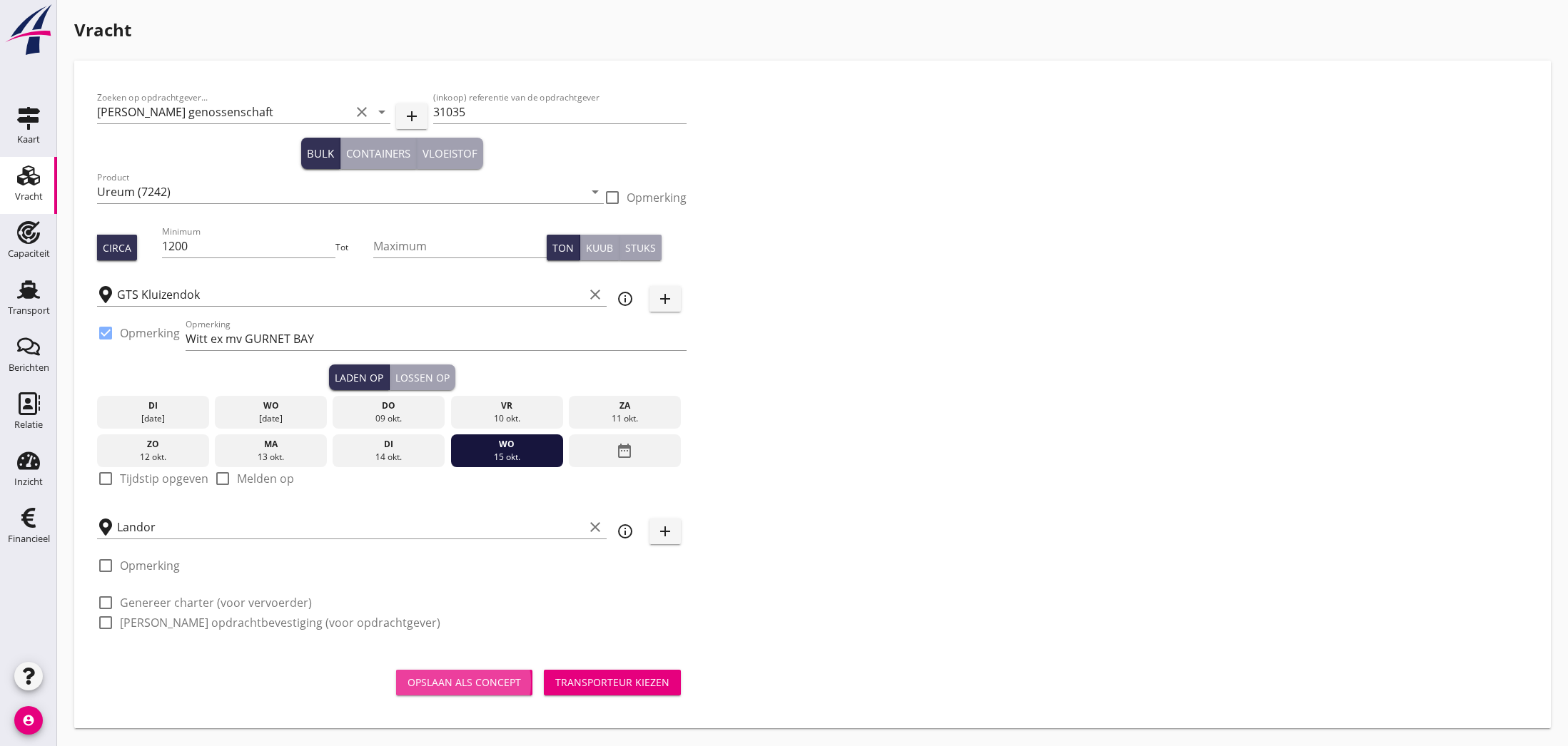
click at [469, 688] on div "Opslaan als concept" at bounding box center [464, 682] width 113 height 15
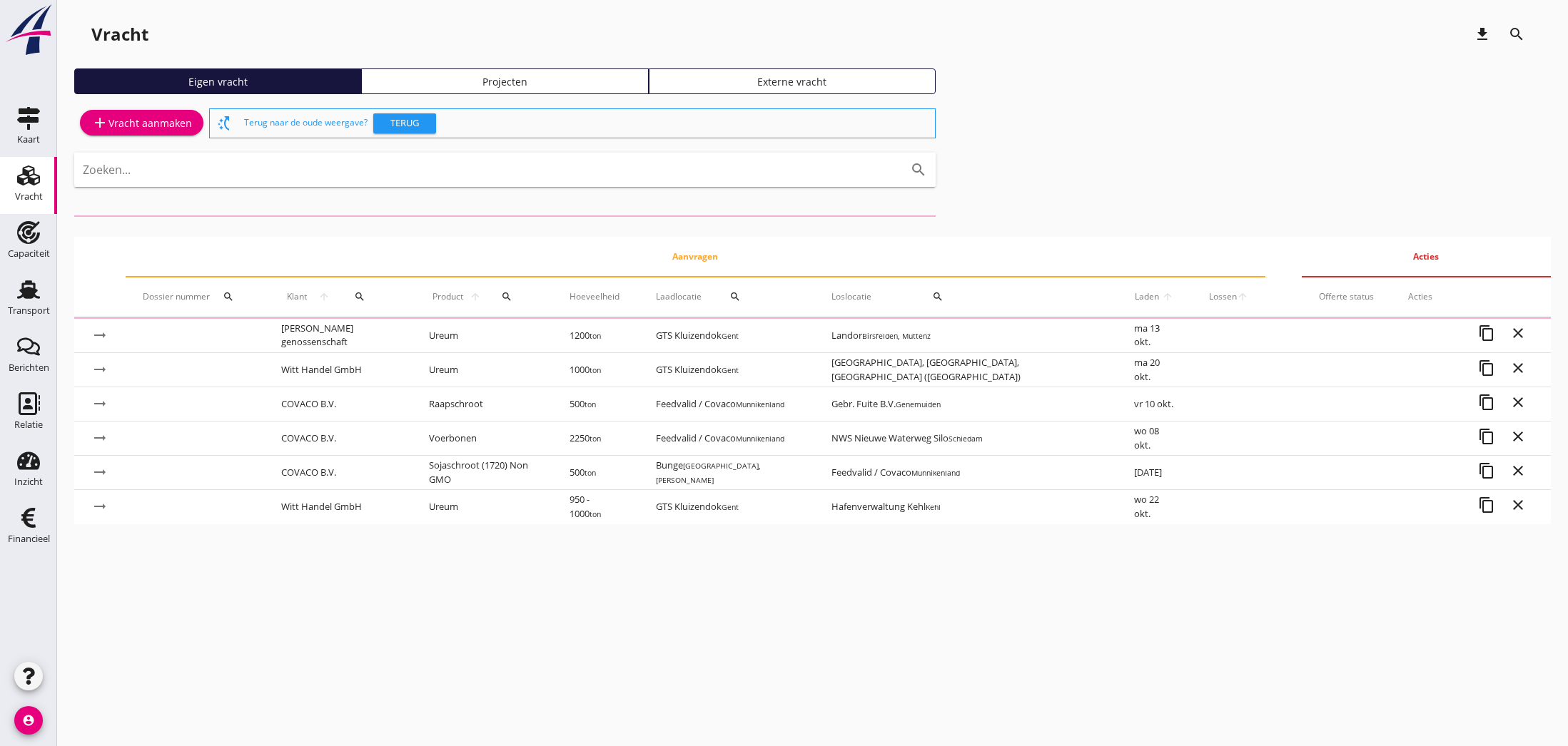
click at [144, 125] on div "add Vracht aanmaken" at bounding box center [141, 123] width 101 height 17
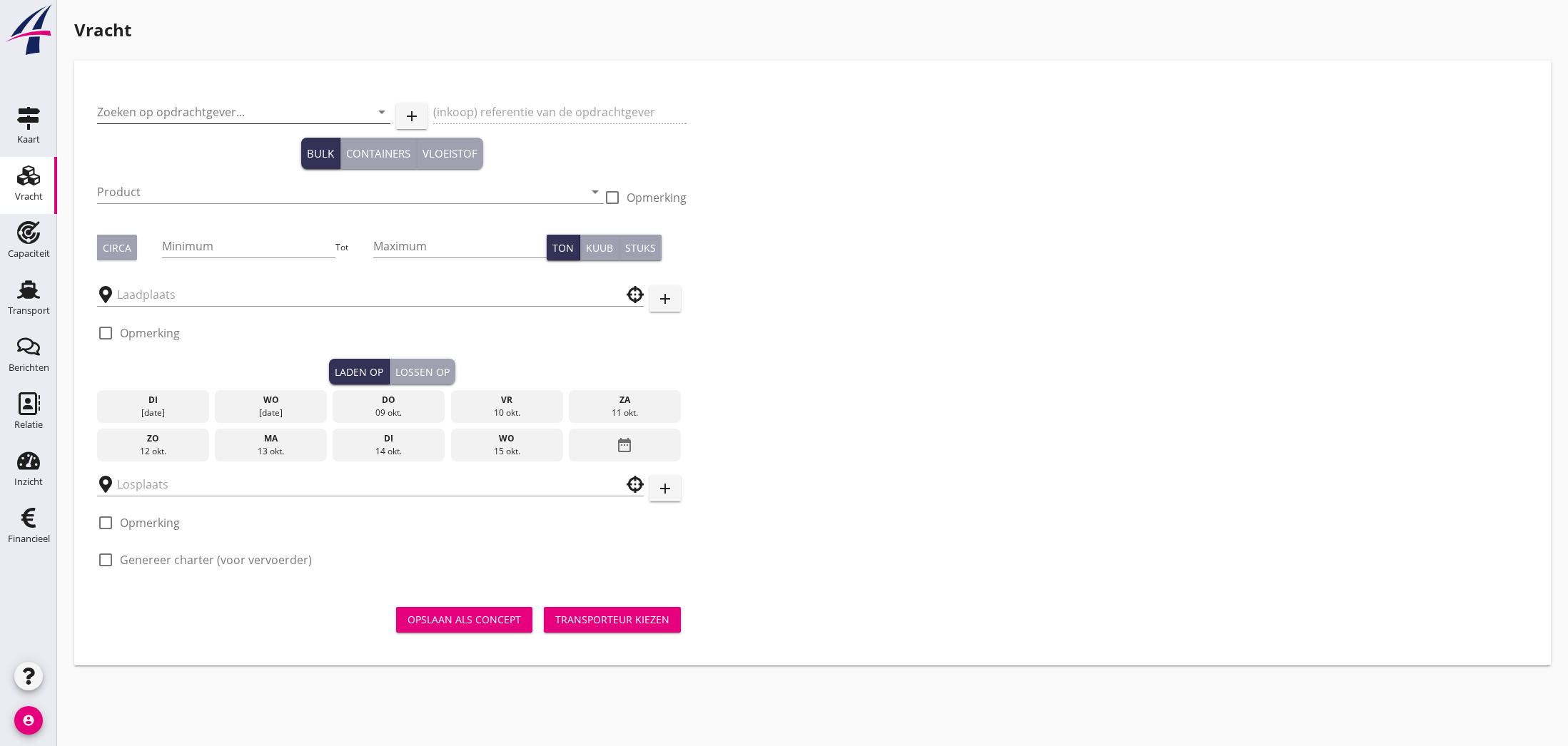
click at [184, 111] on input "Zoeken op opdrachtgever..." at bounding box center [223, 112] width 254 height 23
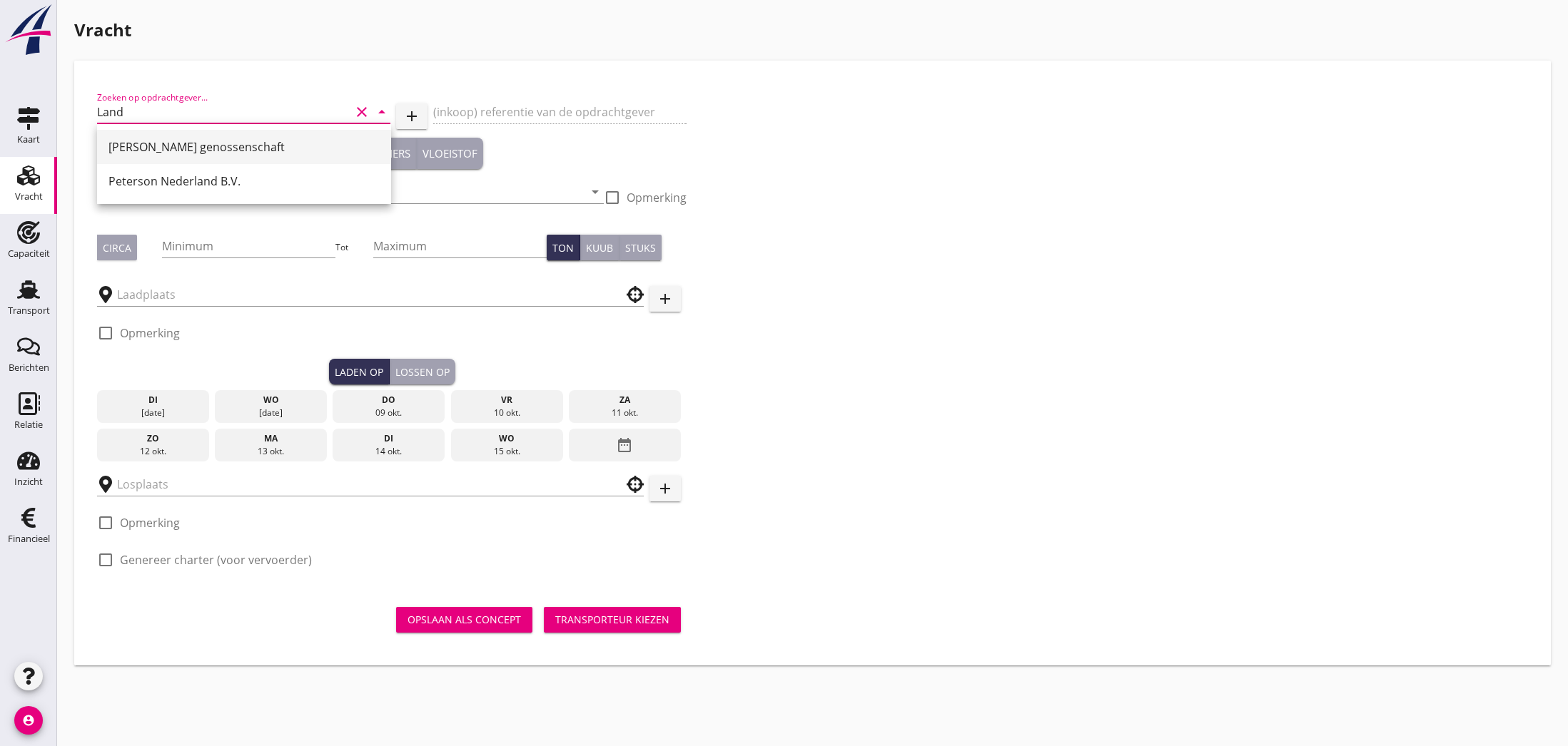
click at [174, 153] on div "[PERSON_NAME] genossenschaft" at bounding box center [244, 147] width 271 height 17
type input "[PERSON_NAME] genossenschaft"
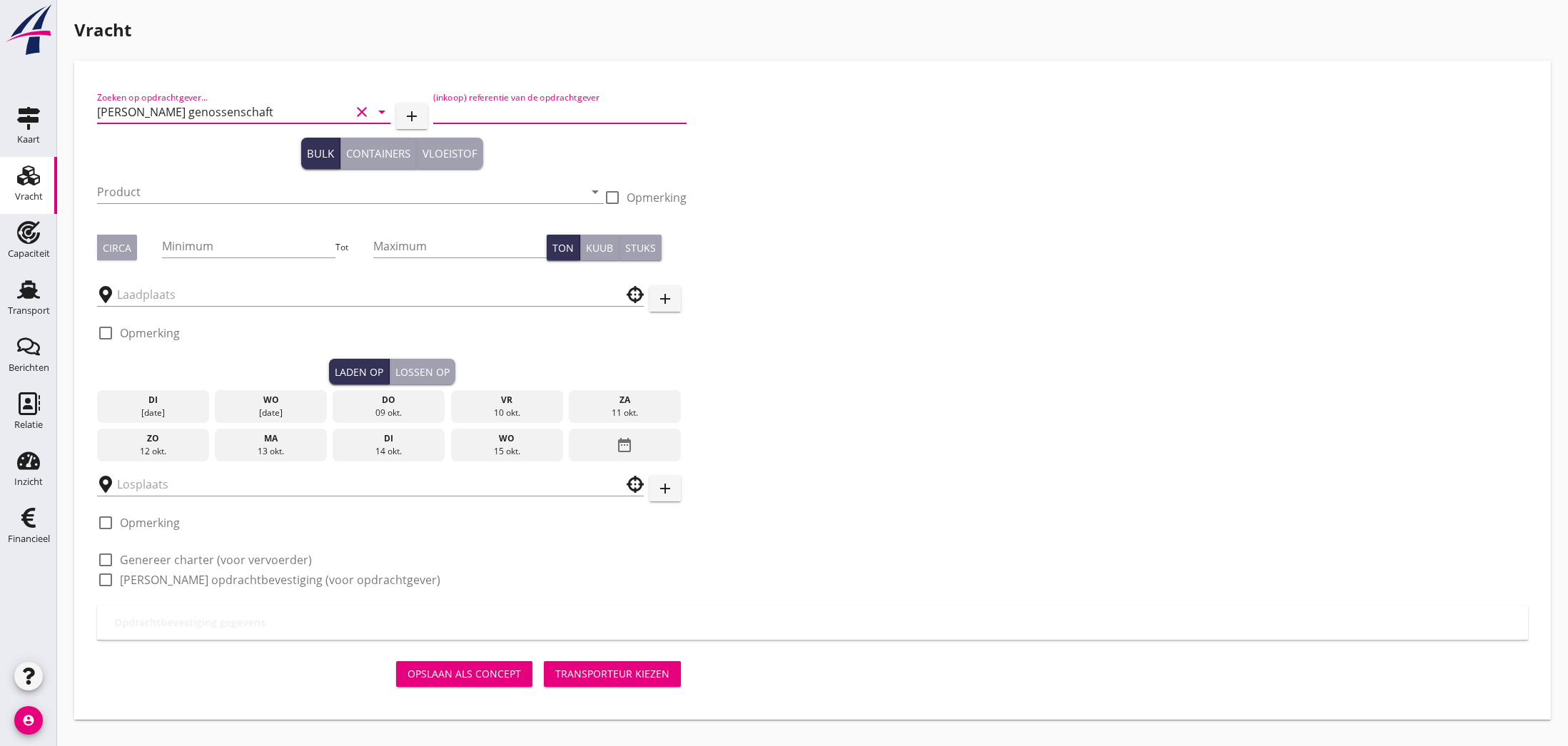
click at [483, 110] on input "(inkoop) referentie van de opdrachtgever" at bounding box center [560, 112] width 254 height 23
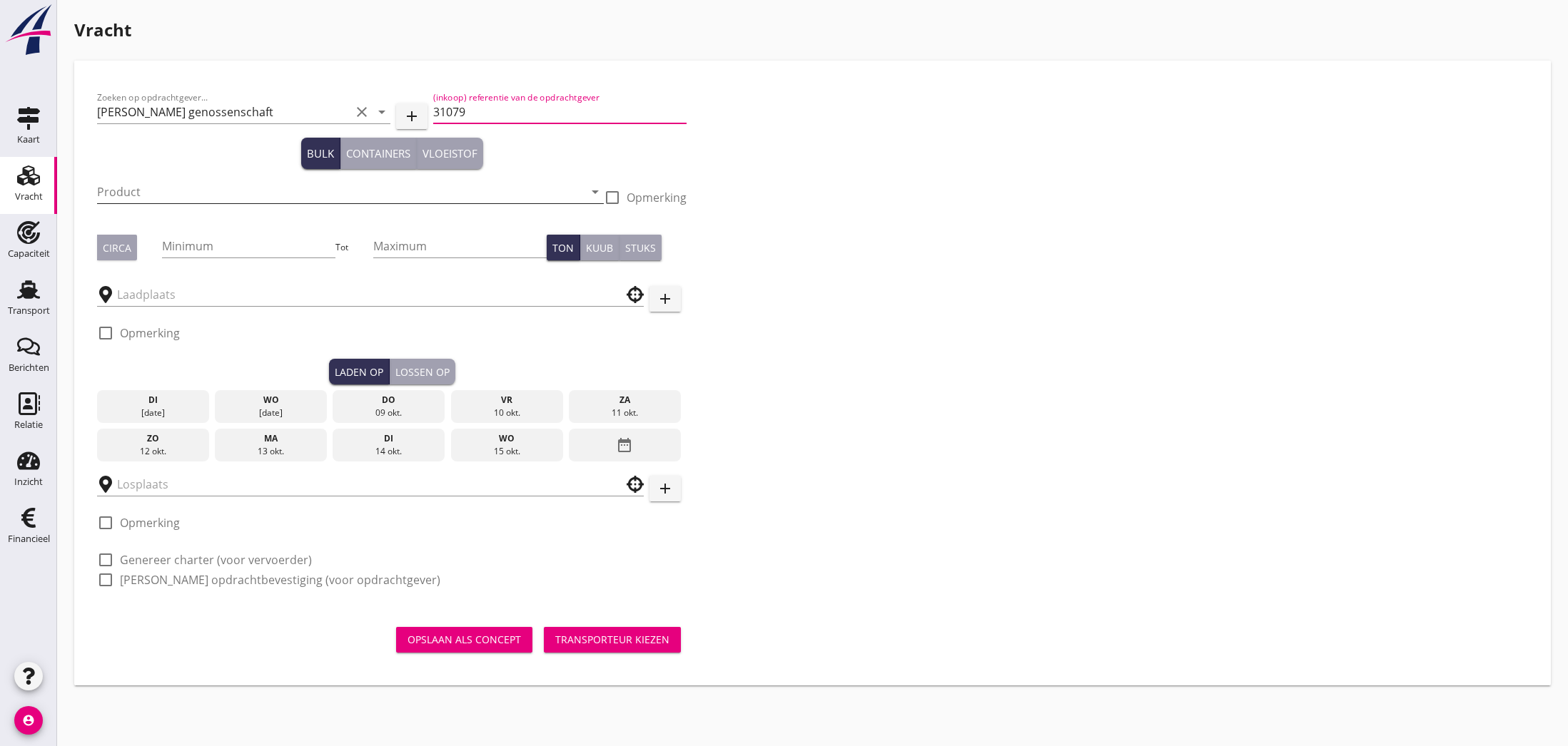
type input "31079"
click at [231, 192] on input "Product" at bounding box center [340, 192] width 486 height 23
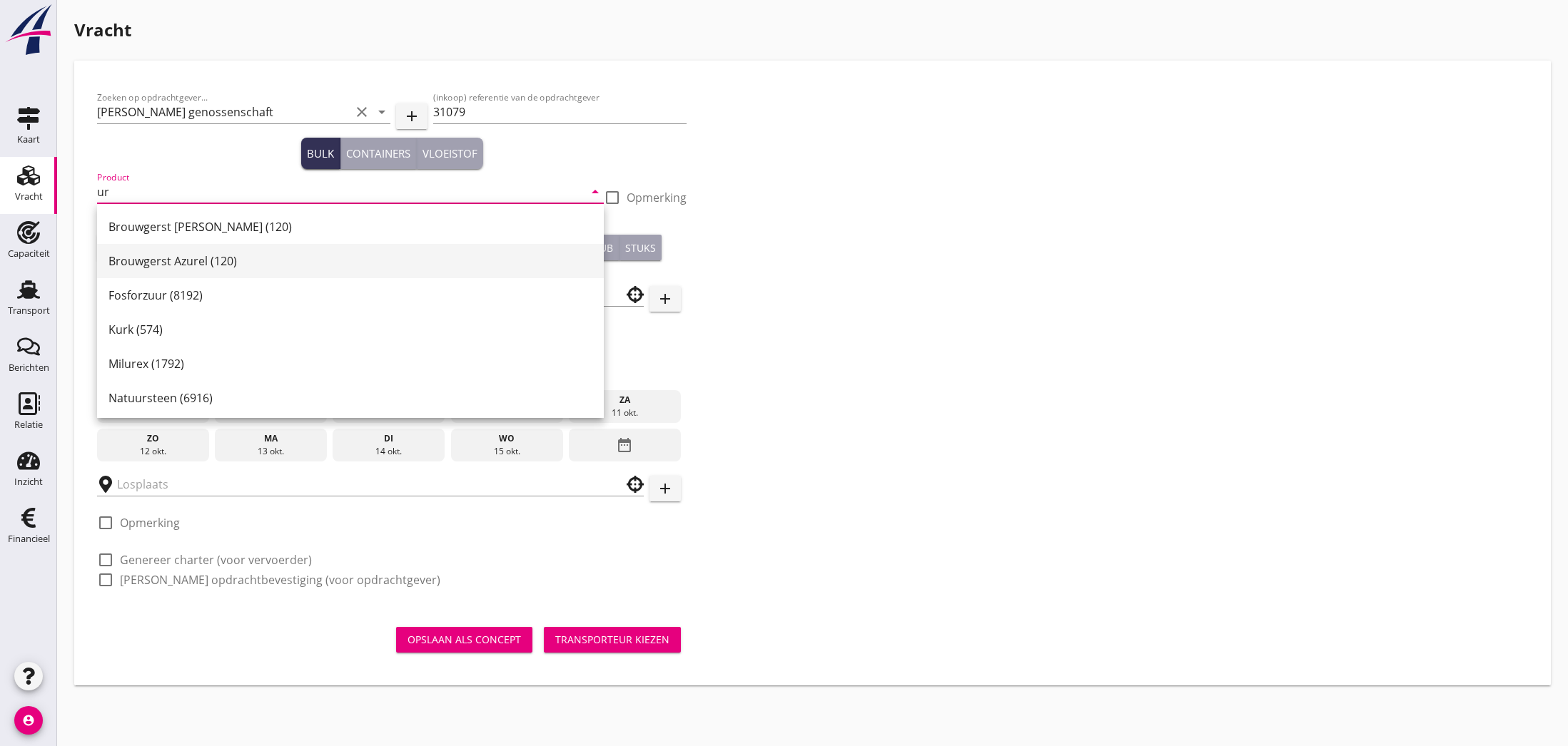
type input "u"
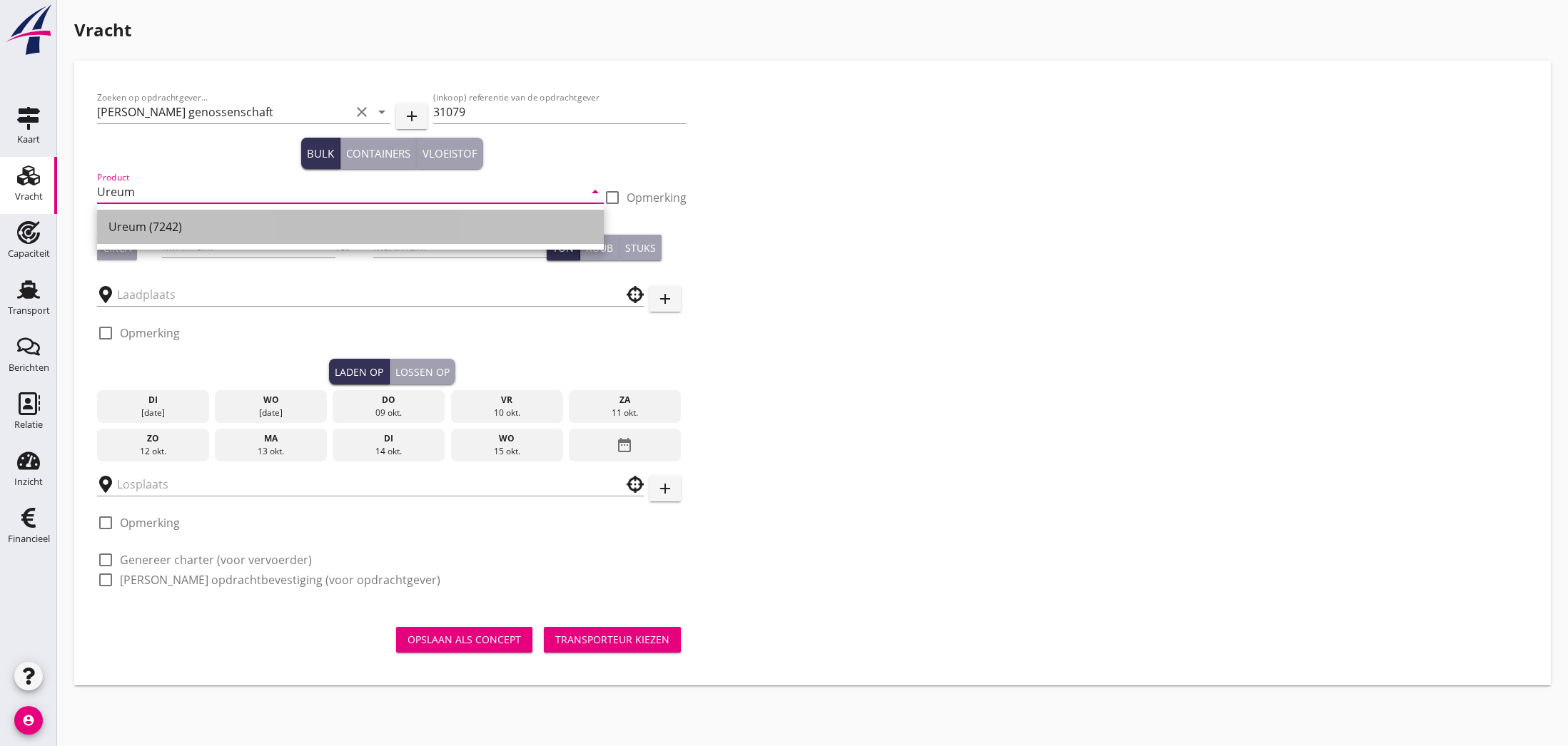
click at [175, 233] on div "Ureum (7242)" at bounding box center [350, 227] width 484 height 17
type input "Ureum (7242)"
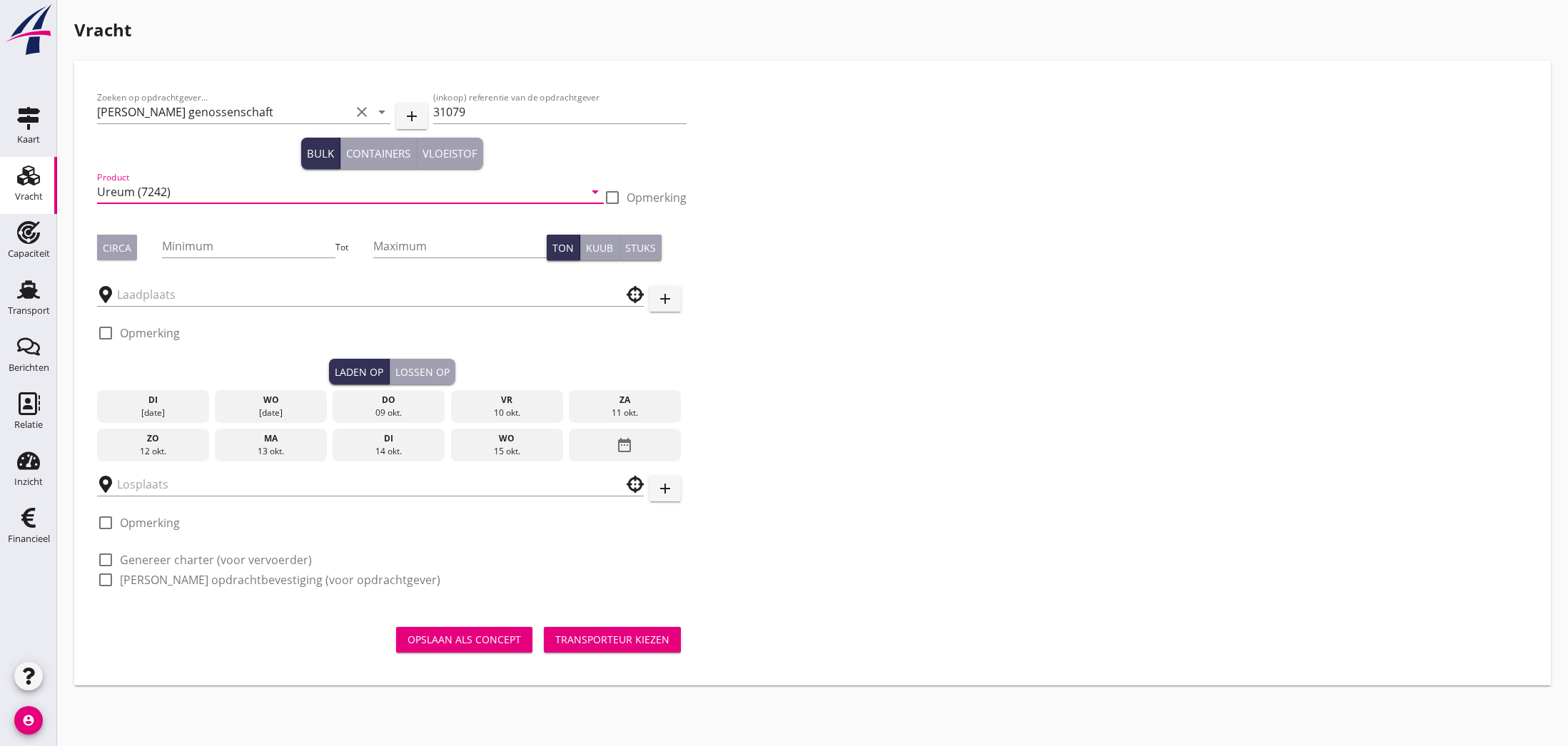
drag, startPoint x: 126, startPoint y: 248, endPoint x: 148, endPoint y: 250, distance: 22.1
click at [130, 249] on div "Circa" at bounding box center [117, 248] width 29 height 15
drag, startPoint x: 177, startPoint y: 249, endPoint x: 185, endPoint y: 250, distance: 8.1
click at [177, 249] on input "Minimum" at bounding box center [248, 245] width 174 height 23
type input "1200"
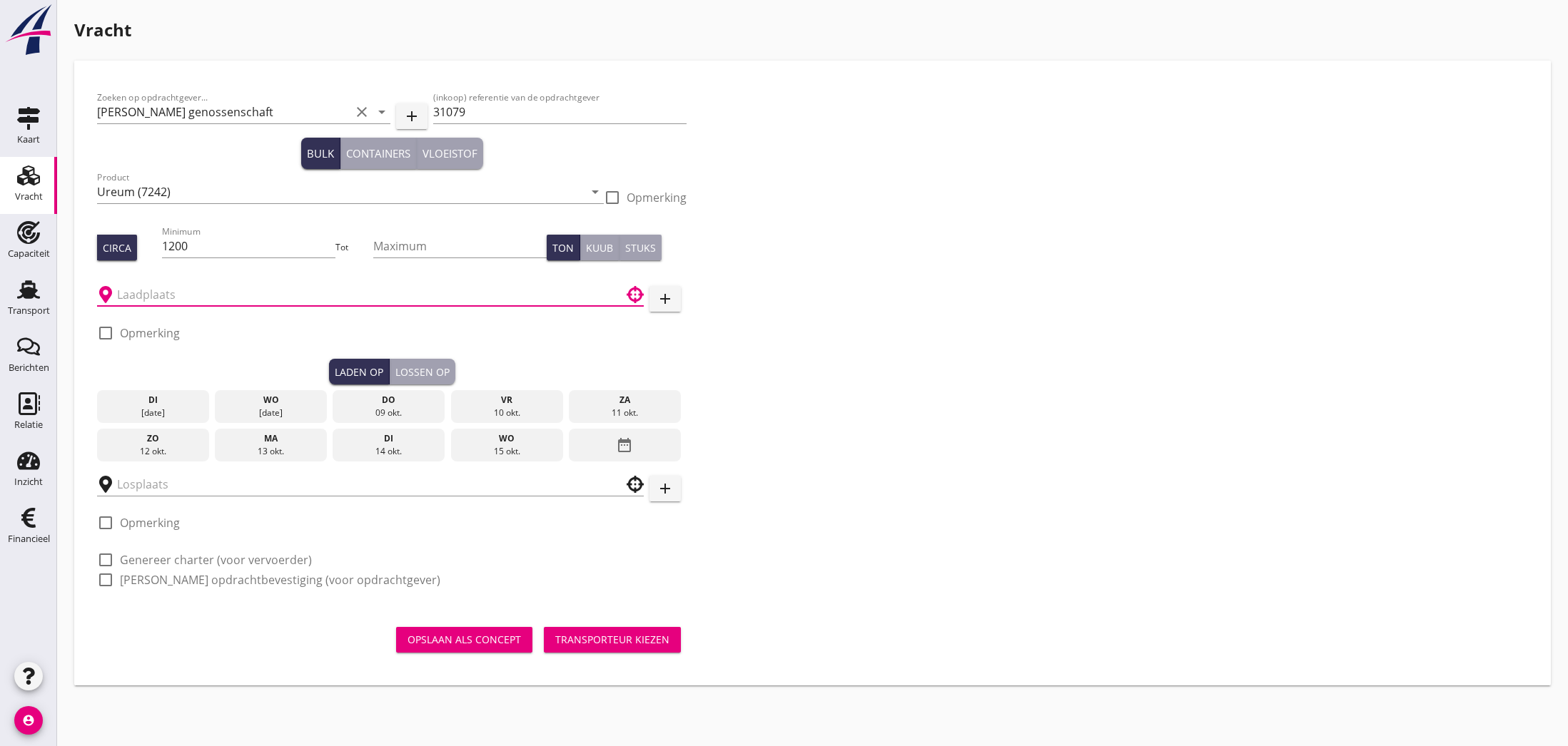
click at [219, 291] on input "text" at bounding box center [361, 295] width 486 height 23
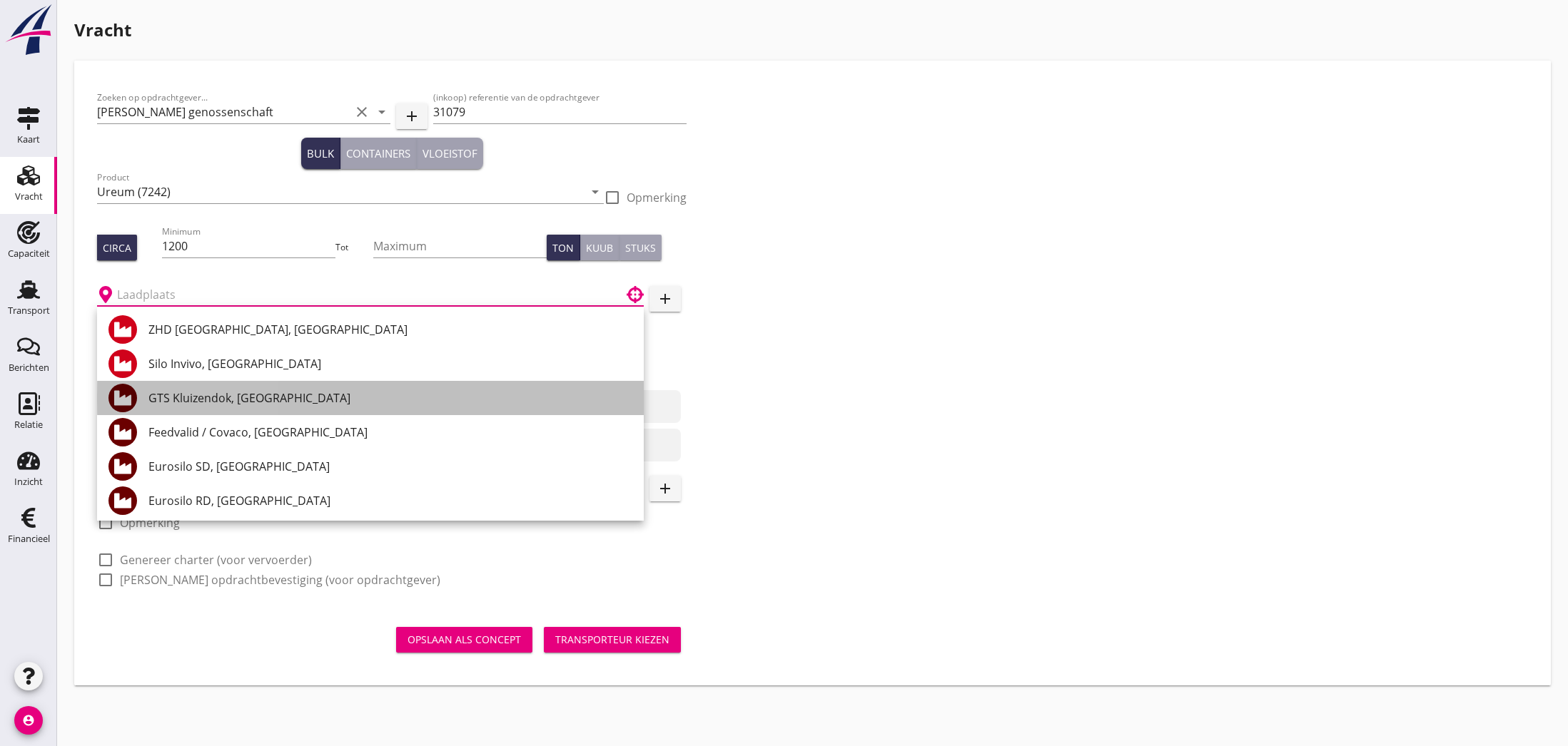
click at [270, 398] on div "GTS Kluizendok, [GEOGRAPHIC_DATA]" at bounding box center [390, 398] width 484 height 17
type input "GTS Kluizendok, [GEOGRAPHIC_DATA]"
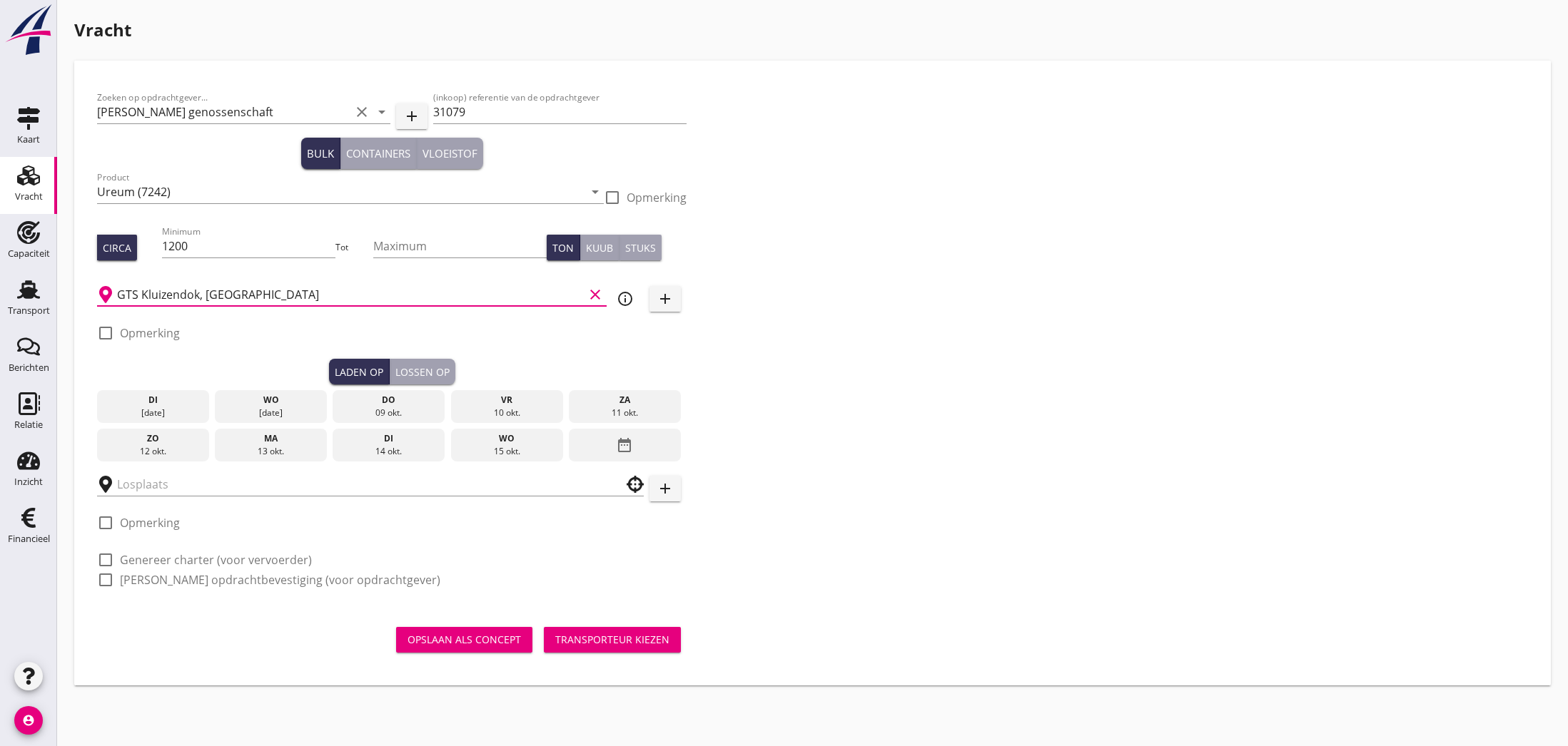
click at [616, 447] on icon "date_range" at bounding box center [624, 445] width 17 height 25
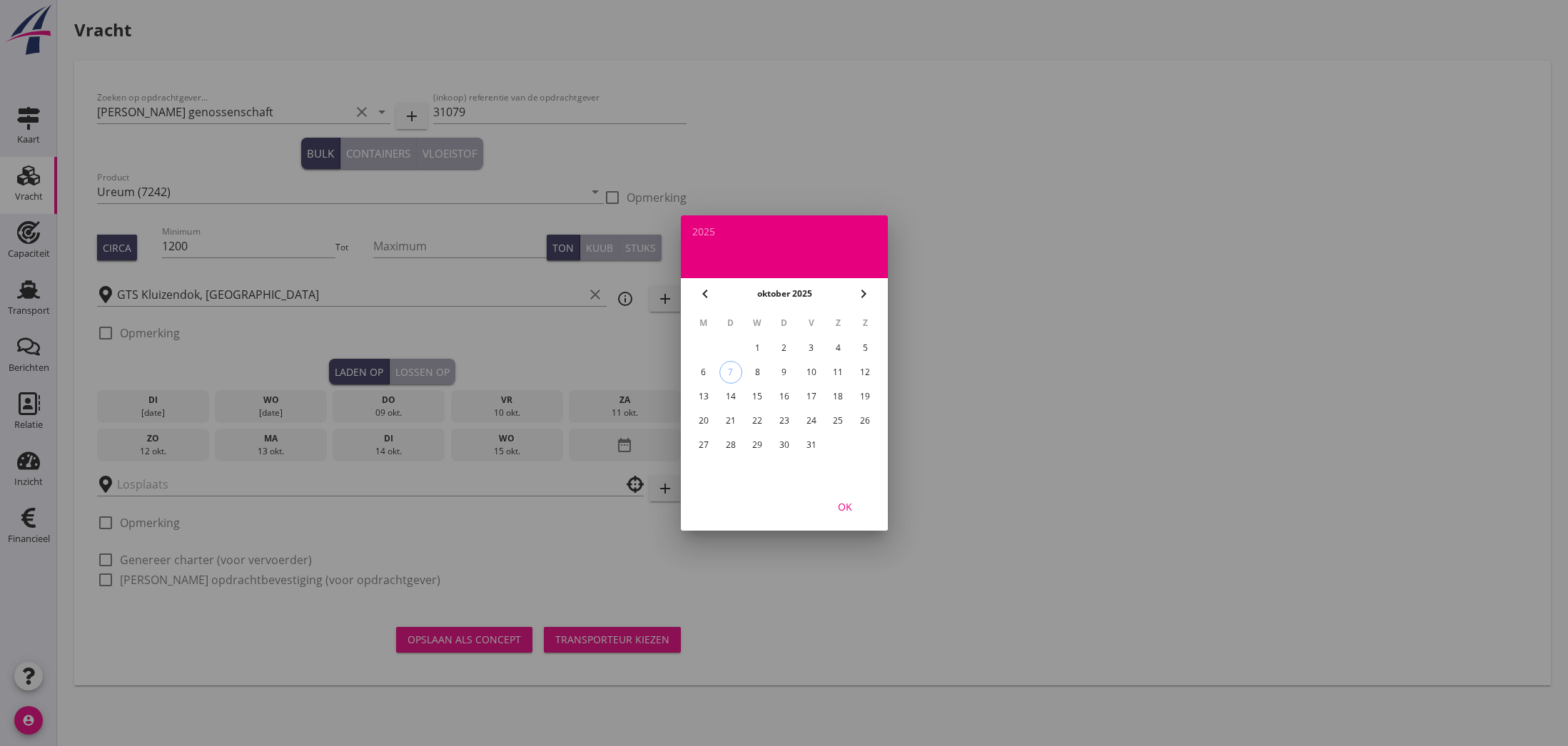
click at [865, 296] on icon "chevron_right" at bounding box center [864, 294] width 17 height 17
click at [838, 399] on div "15" at bounding box center [837, 396] width 23 height 23
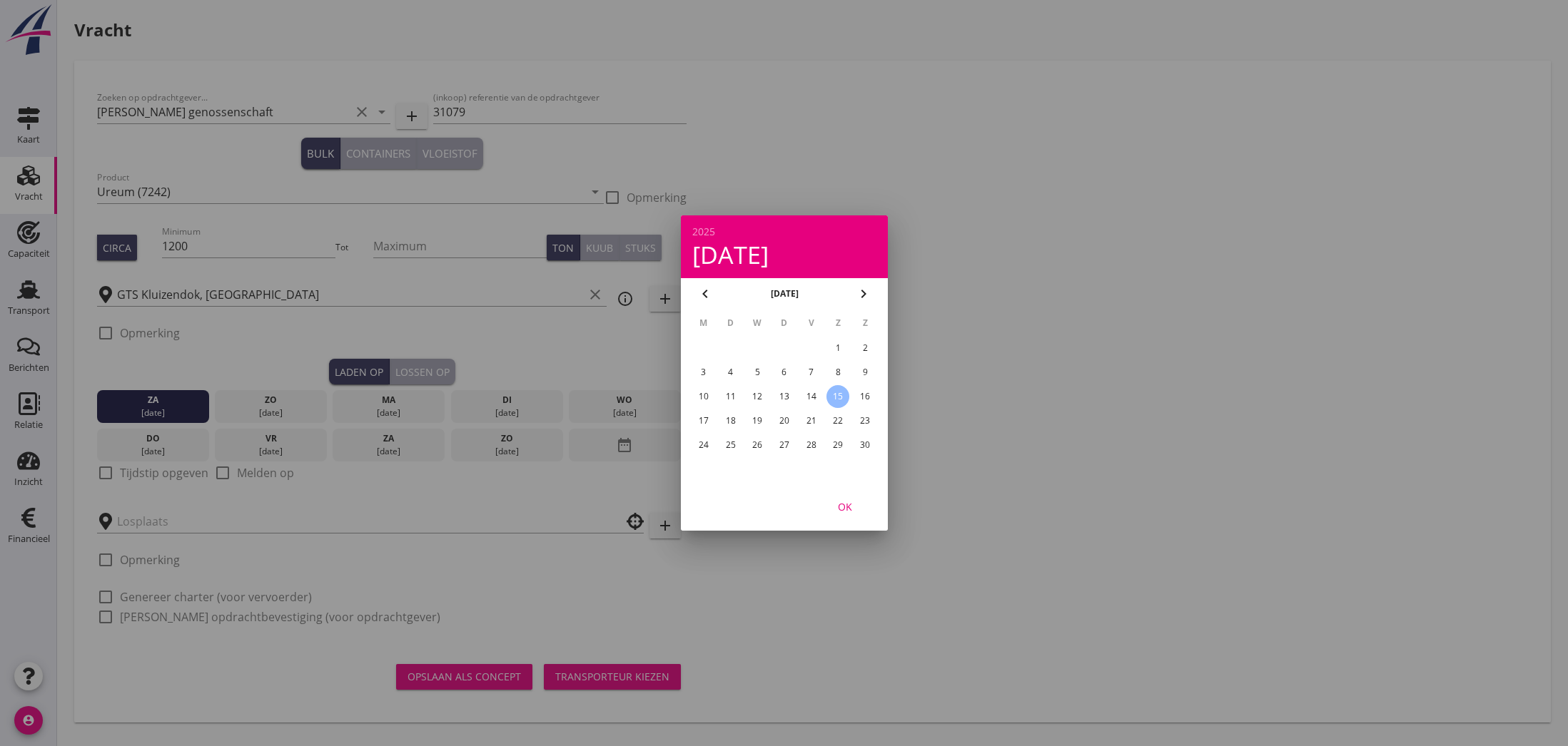
click at [141, 340] on div at bounding box center [784, 373] width 1568 height 746
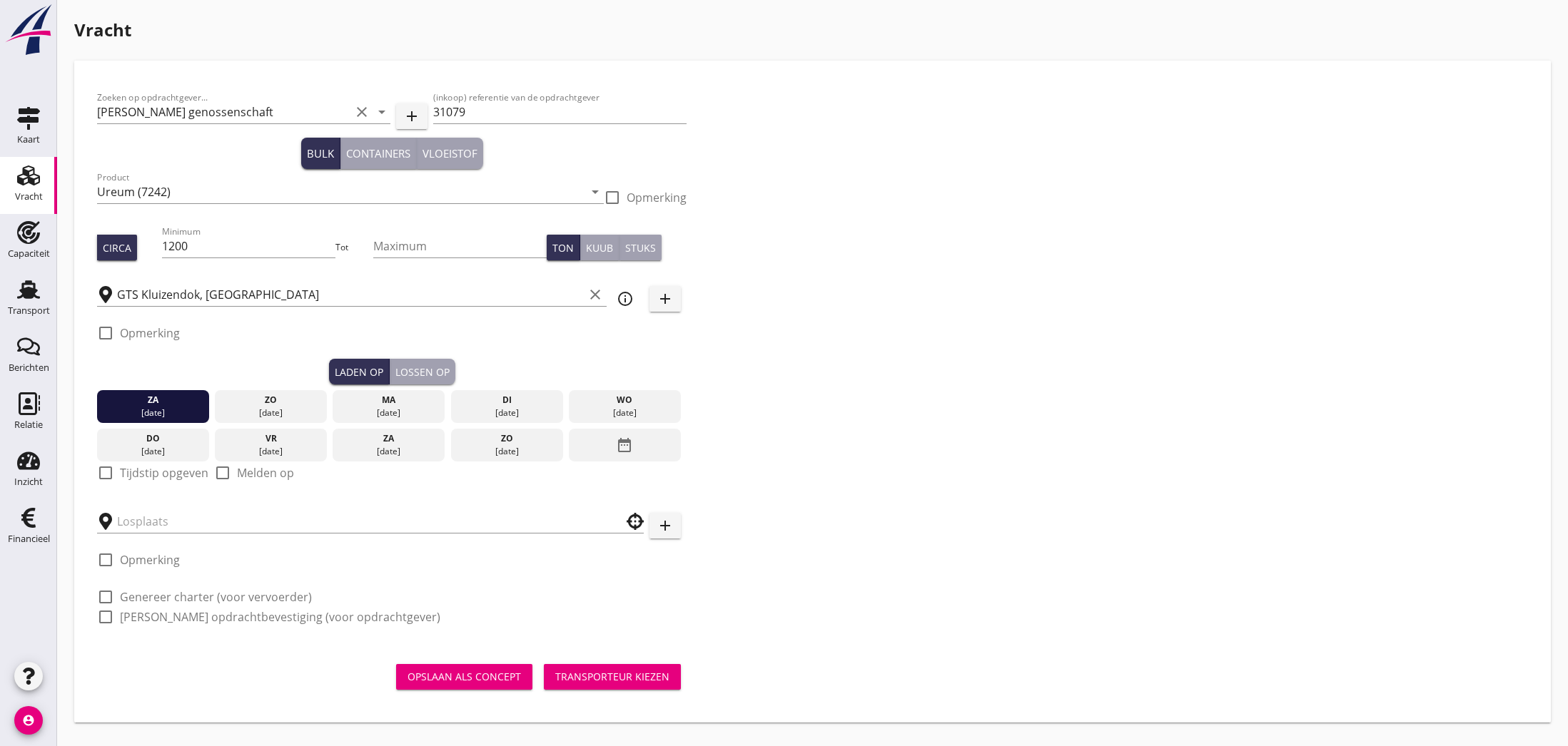
click at [140, 336] on label "Opmerking" at bounding box center [150, 333] width 60 height 14
checkbox input "true"
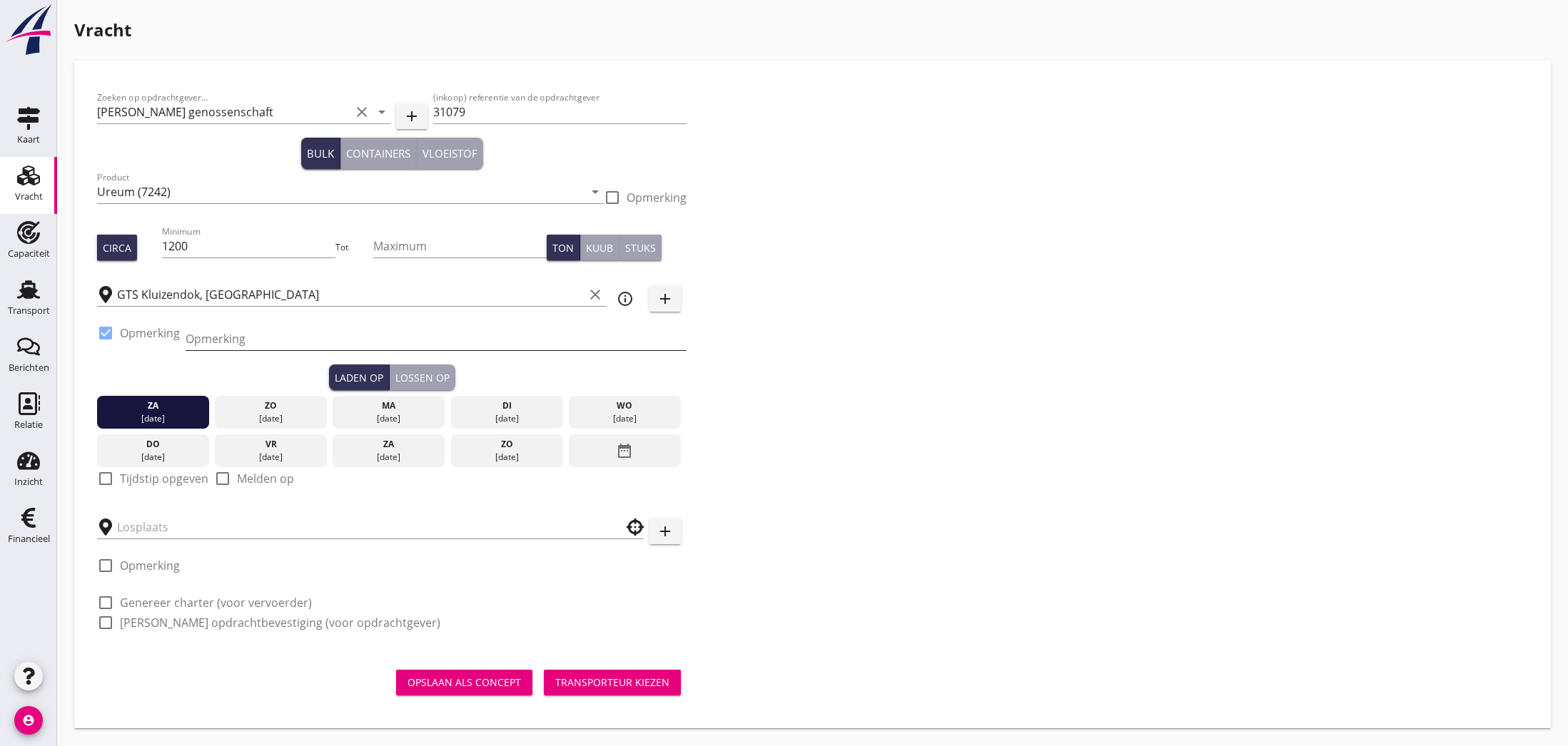
click at [200, 341] on input "Opmerking" at bounding box center [436, 338] width 501 height 23
type input "Leverancier [PERSON_NAME] boord/boord"
click at [479, 680] on div "Opslaan als concept" at bounding box center [464, 682] width 113 height 15
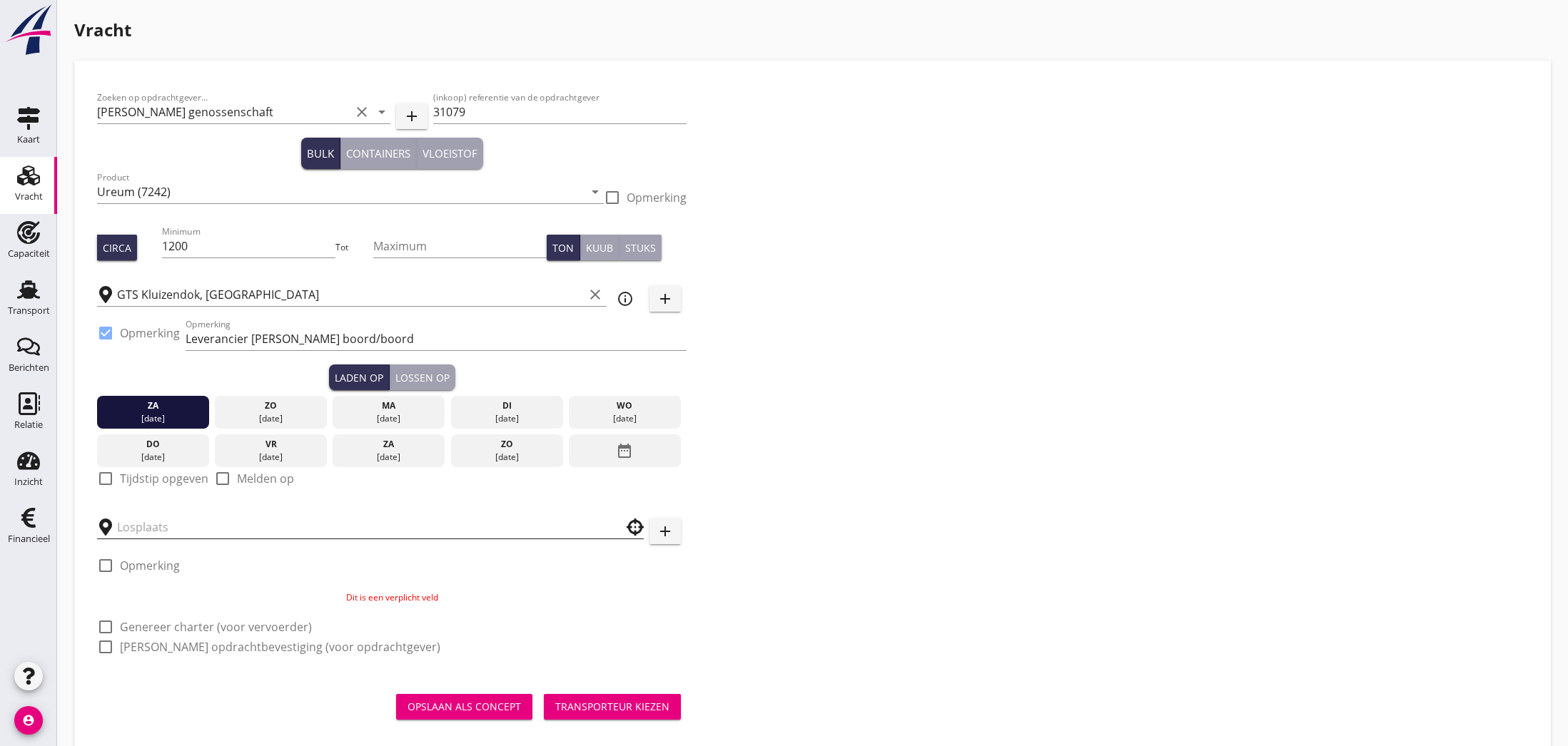
click at [235, 520] on input "text" at bounding box center [361, 527] width 486 height 23
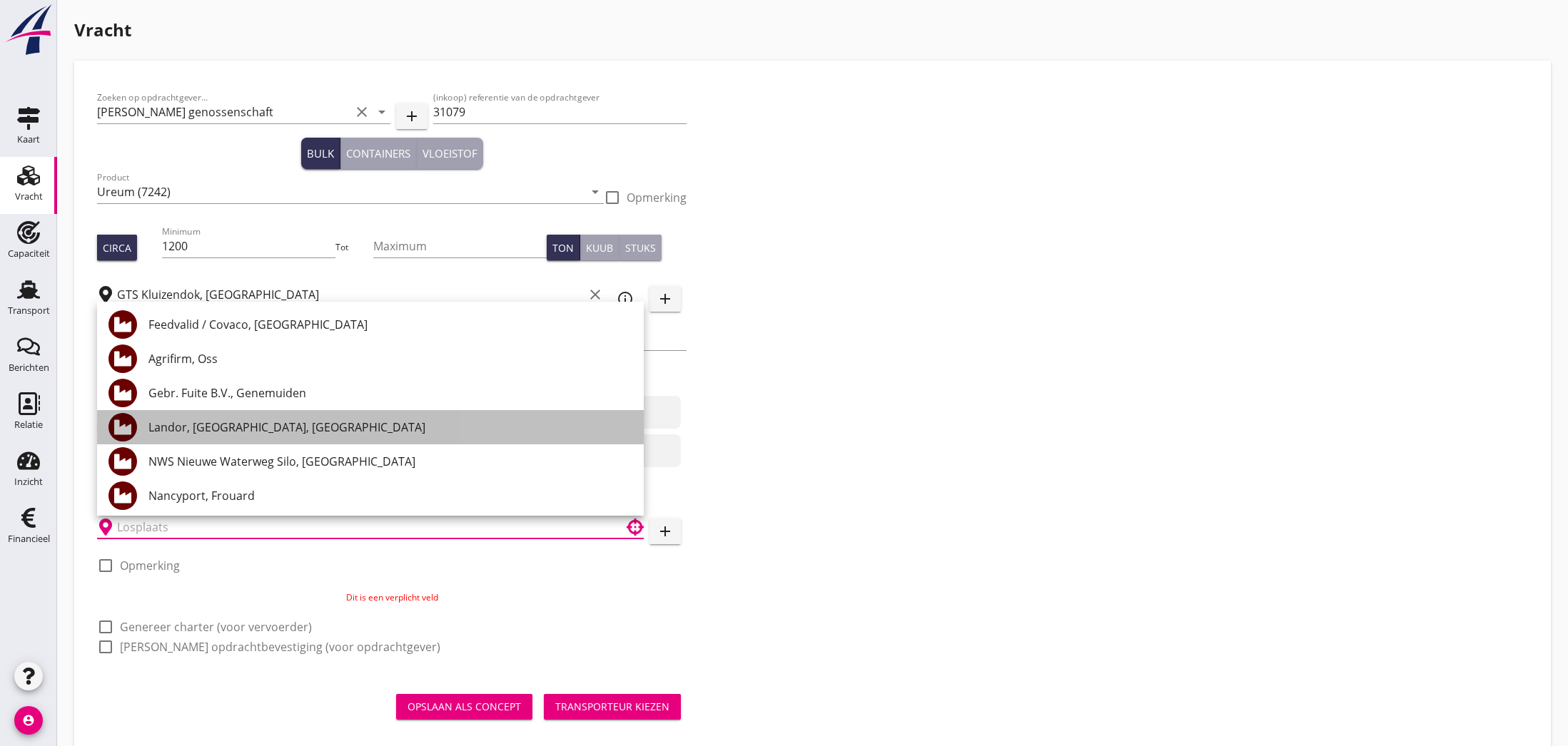
click at [241, 428] on div "Landor, [GEOGRAPHIC_DATA], [GEOGRAPHIC_DATA]" at bounding box center [390, 428] width 484 height 17
type input "Landor, [GEOGRAPHIC_DATA], [GEOGRAPHIC_DATA]"
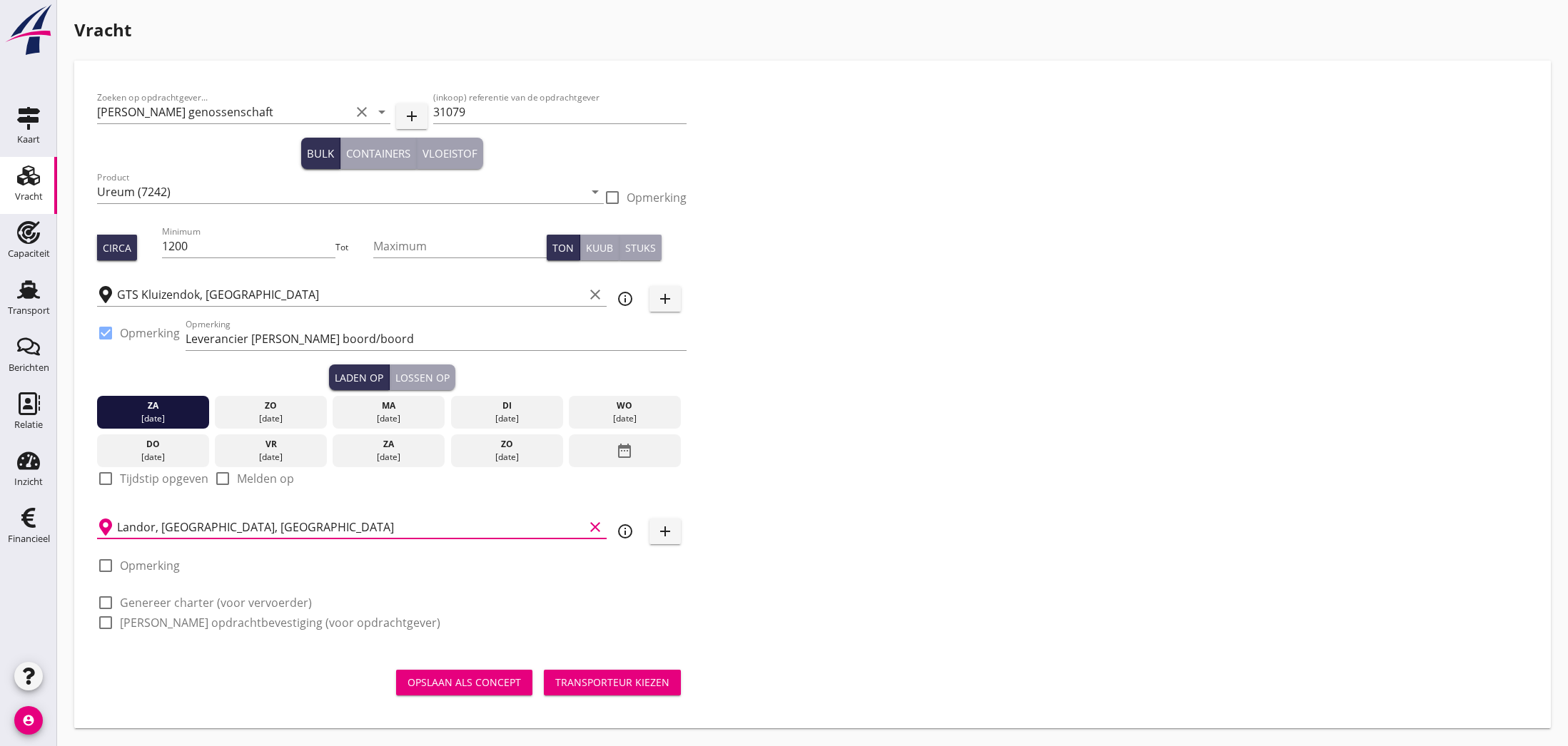
click at [493, 685] on div "Opslaan als concept" at bounding box center [464, 682] width 113 height 15
